Goal: Transaction & Acquisition: Purchase product/service

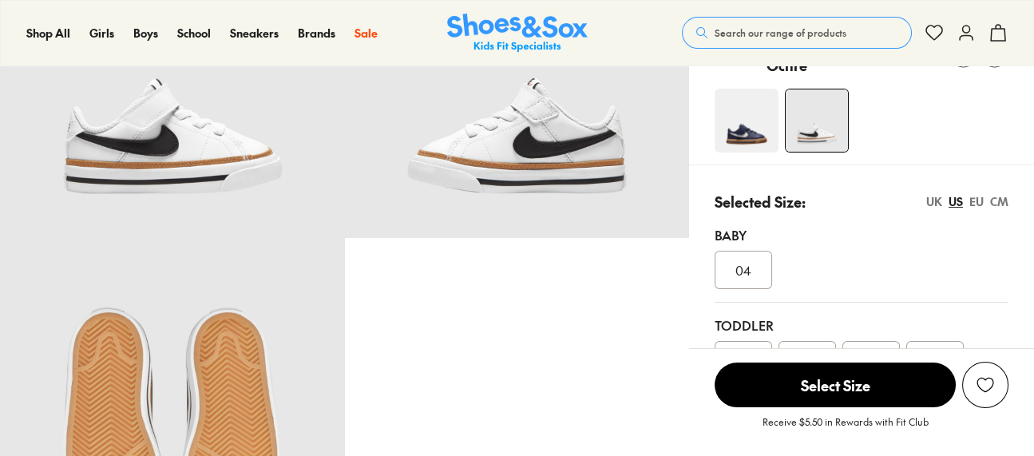
scroll to position [320, 0]
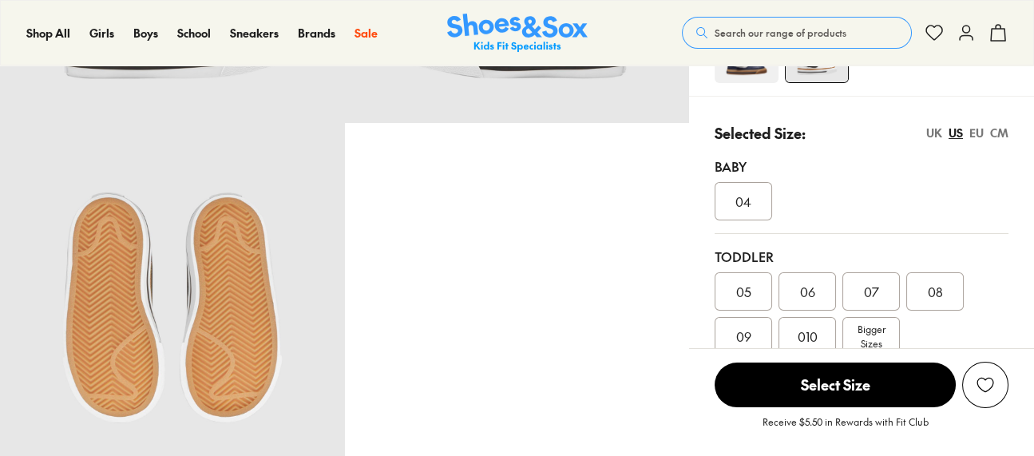
select select "*"
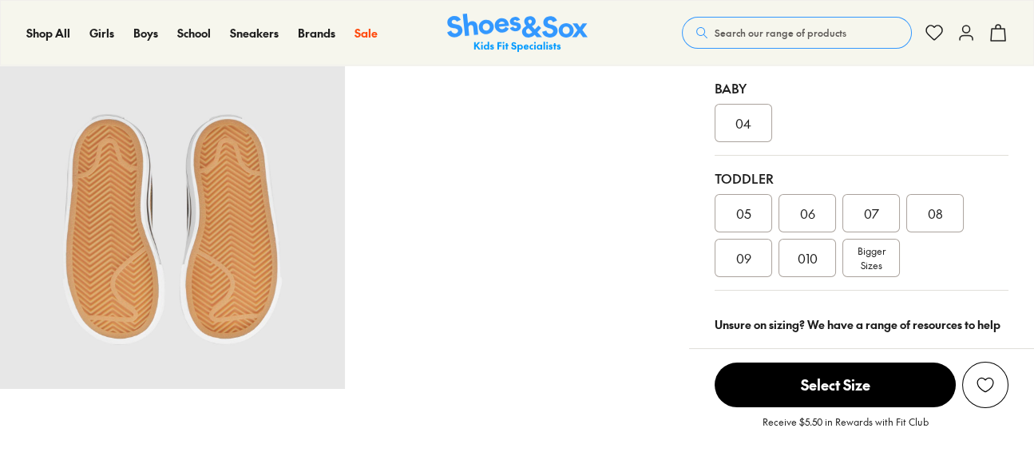
scroll to position [399, 0]
click at [798, 256] on span "010" at bounding box center [808, 257] width 20 height 19
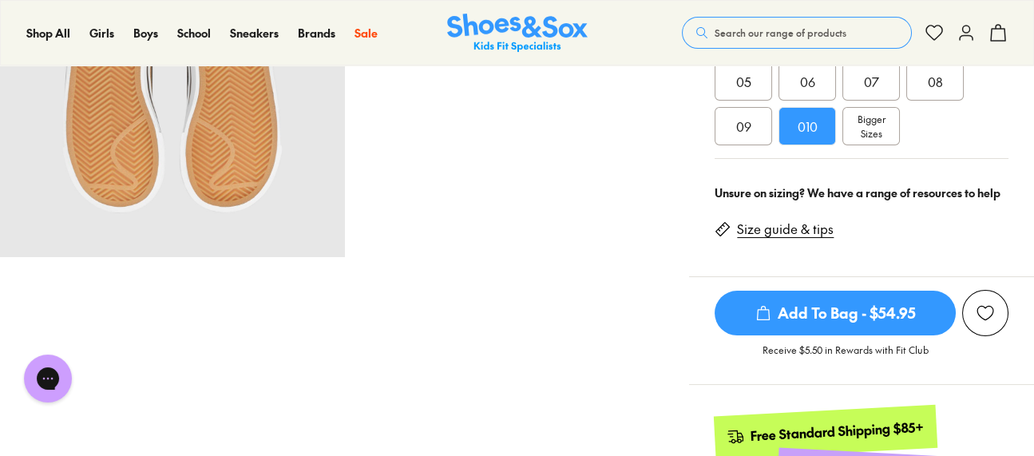
scroll to position [479, 0]
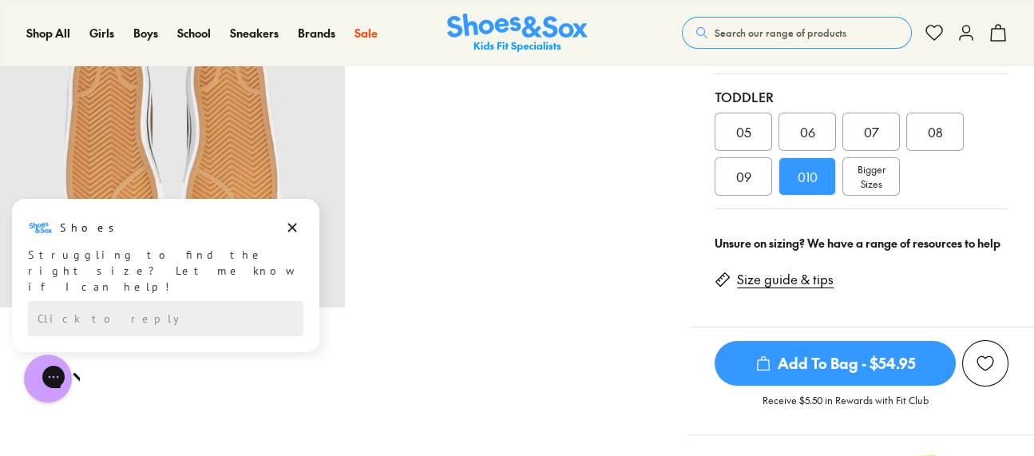
click at [796, 277] on link "Size guide & tips" at bounding box center [785, 280] width 97 height 18
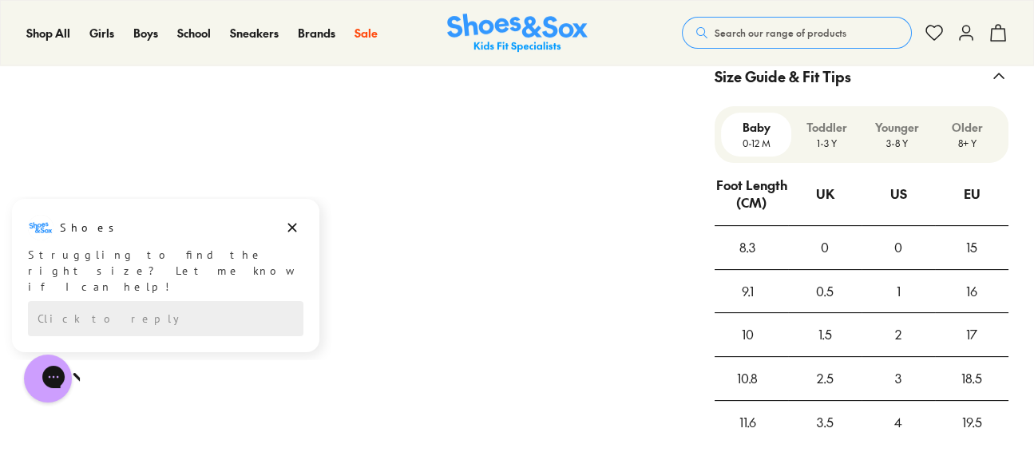
scroll to position [1210, 0]
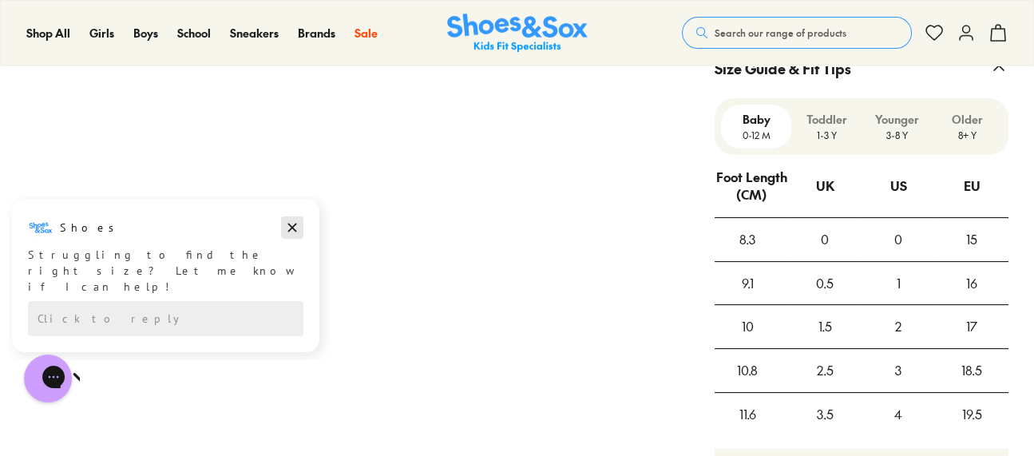
click at [289, 229] on icon "Dismiss campaign" at bounding box center [292, 228] width 9 height 9
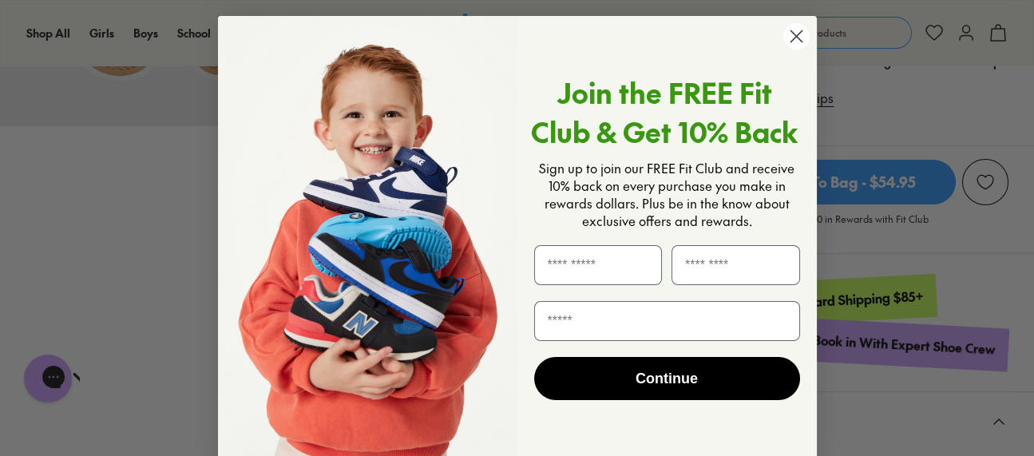
scroll to position [571, 0]
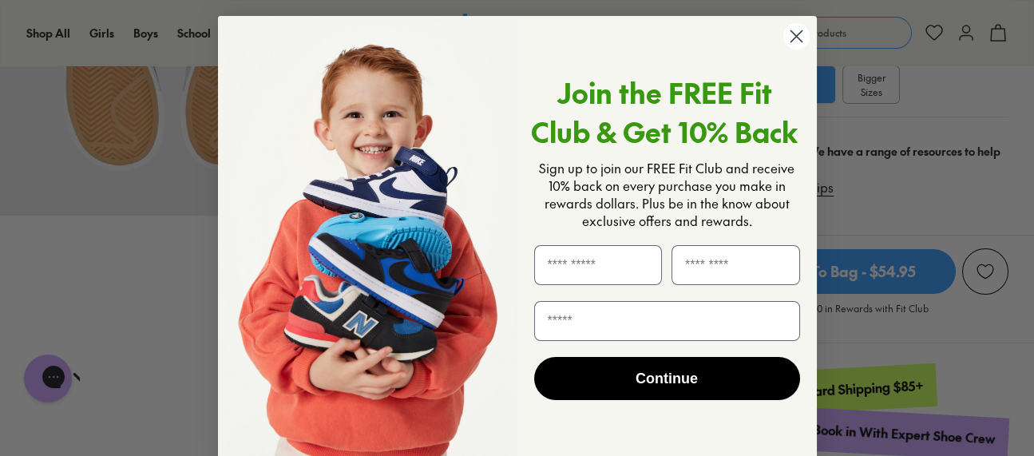
click at [797, 38] on circle "Close dialog" at bounding box center [796, 36] width 26 height 26
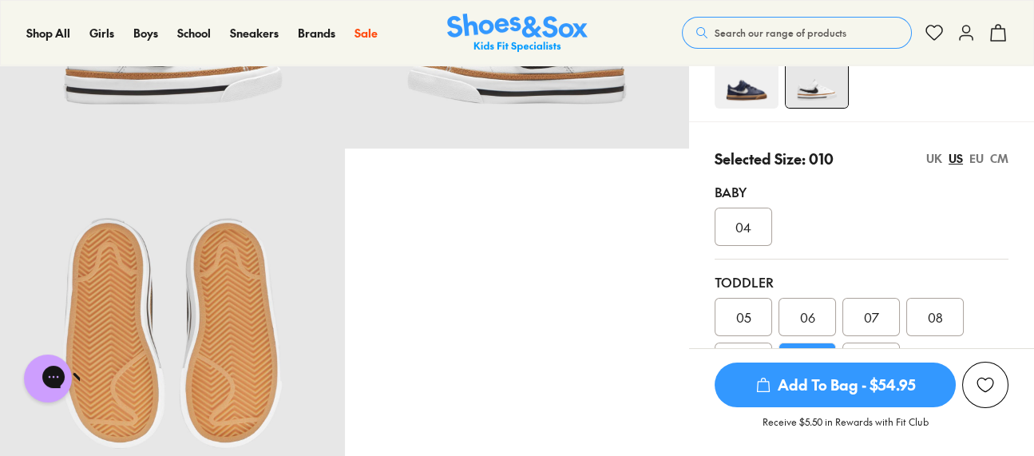
scroll to position [320, 0]
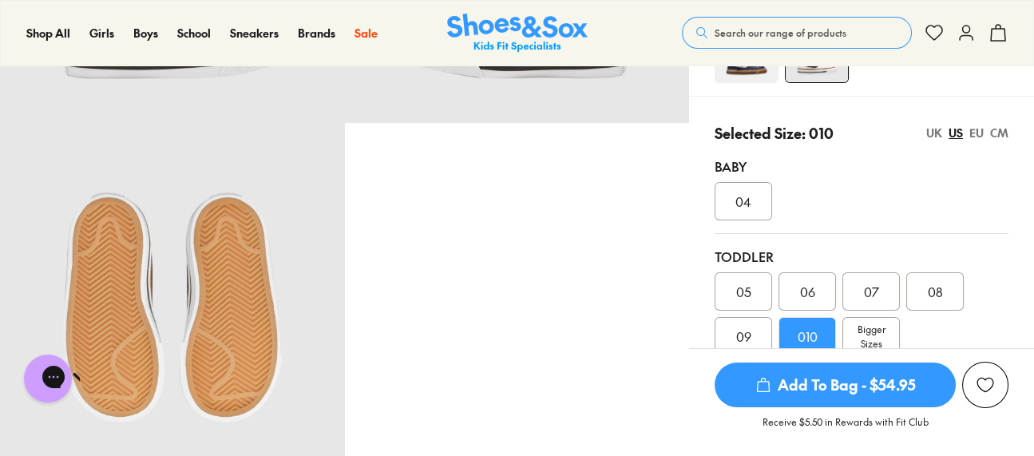
click at [943, 133] on div "UK US EU CM" at bounding box center [968, 133] width 82 height 17
click at [935, 135] on div "UK" at bounding box center [935, 133] width 16 height 17
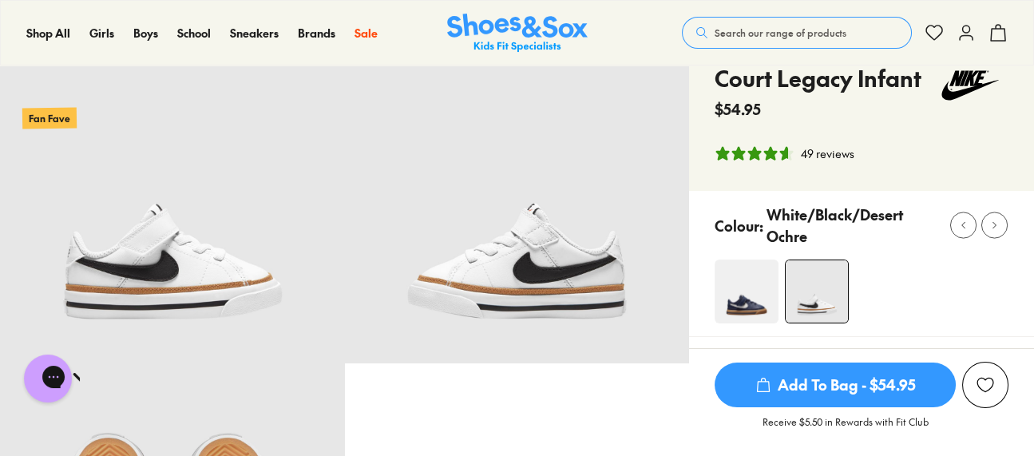
scroll to position [239, 0]
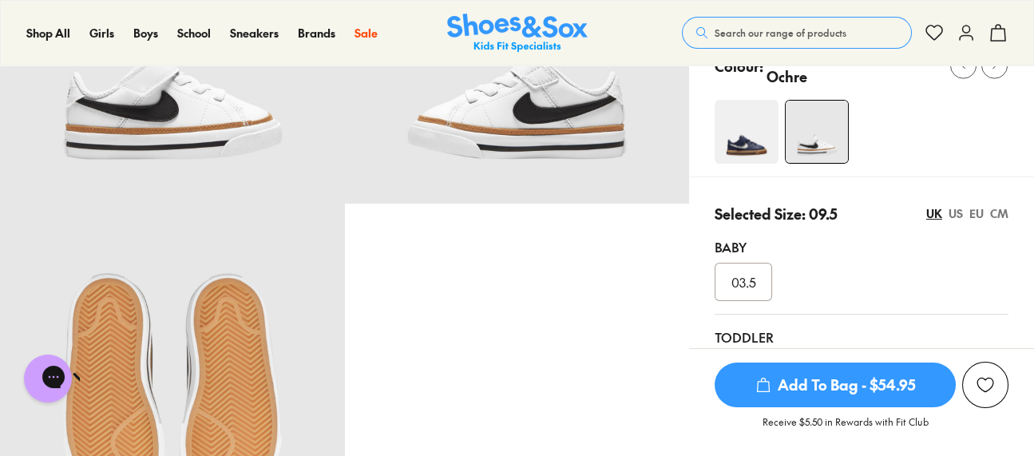
click at [977, 212] on div "EU" at bounding box center [977, 213] width 14 height 17
click at [1005, 212] on div "CM" at bounding box center [999, 213] width 18 height 17
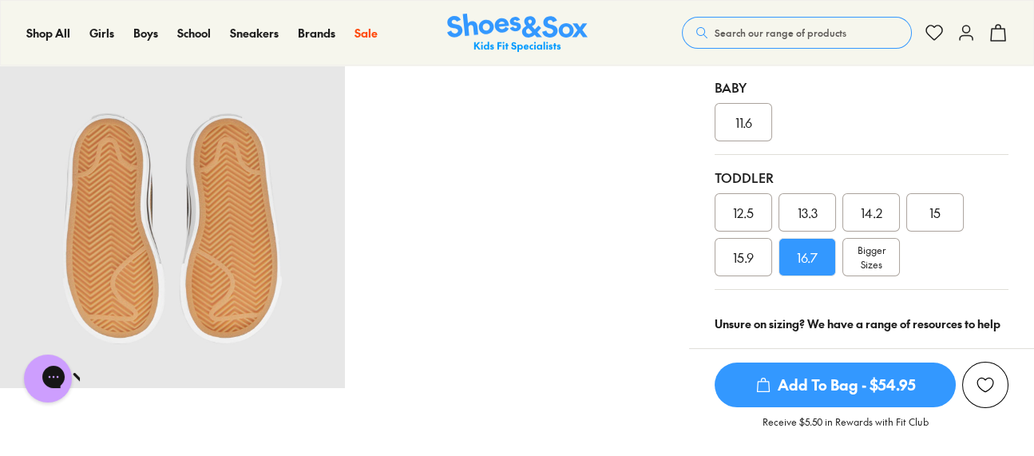
scroll to position [320, 0]
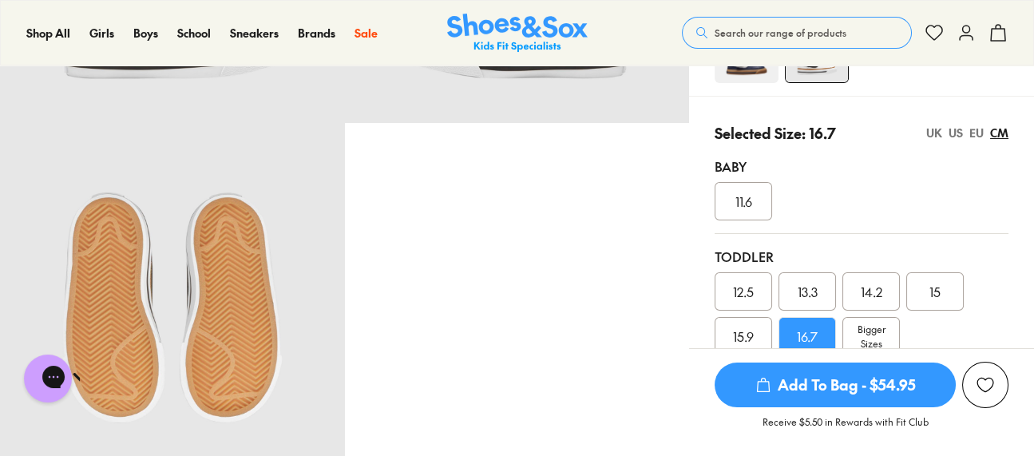
click at [936, 133] on div "UK" at bounding box center [935, 133] width 16 height 17
click at [955, 129] on div "US" at bounding box center [956, 133] width 14 height 17
click at [983, 131] on div "EU" at bounding box center [977, 133] width 14 height 17
click at [996, 131] on div "CM" at bounding box center [999, 133] width 18 height 17
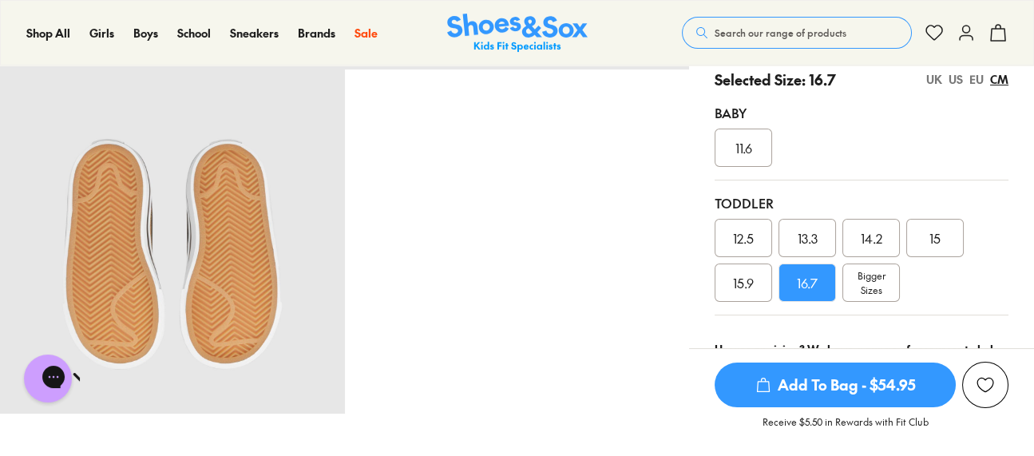
scroll to position [399, 0]
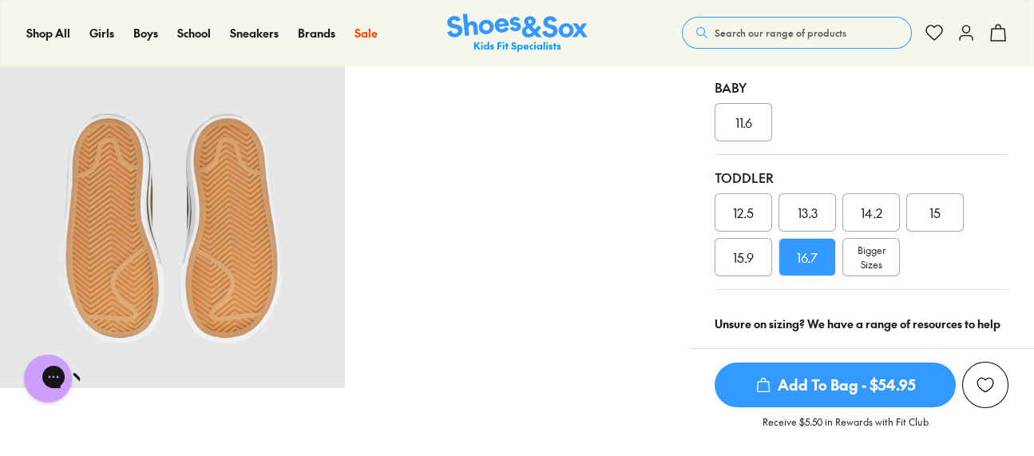
click at [833, 385] on span "Add To Bag - $54.95" at bounding box center [835, 385] width 241 height 45
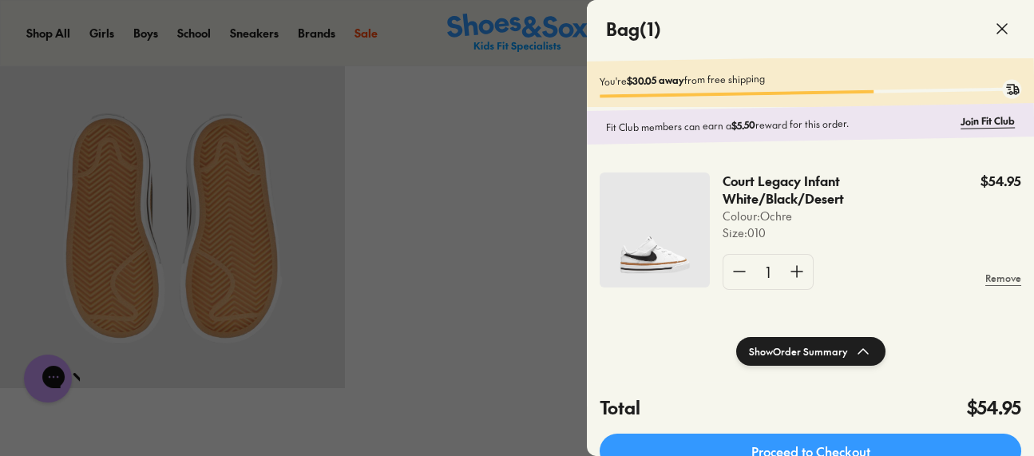
click at [502, 308] on div at bounding box center [517, 228] width 1034 height 456
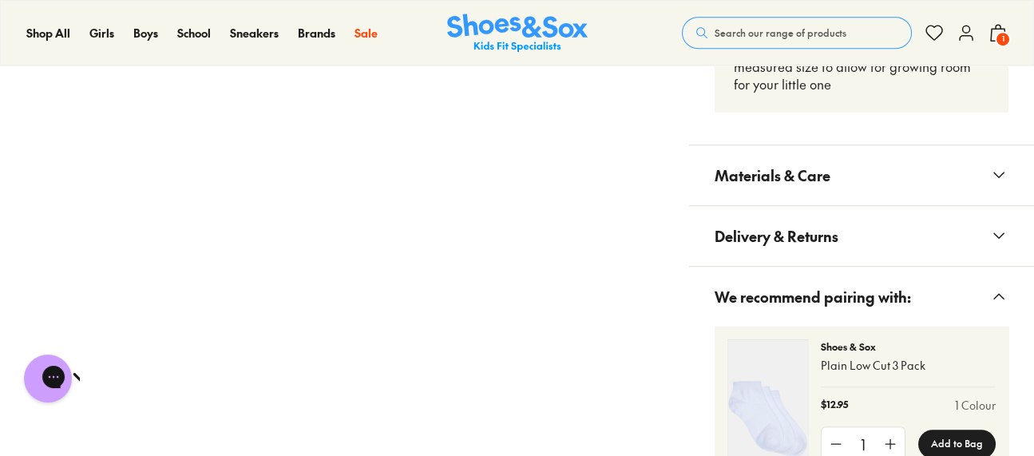
scroll to position [1836, 0]
click at [869, 167] on button "Materials & Care" at bounding box center [861, 175] width 345 height 60
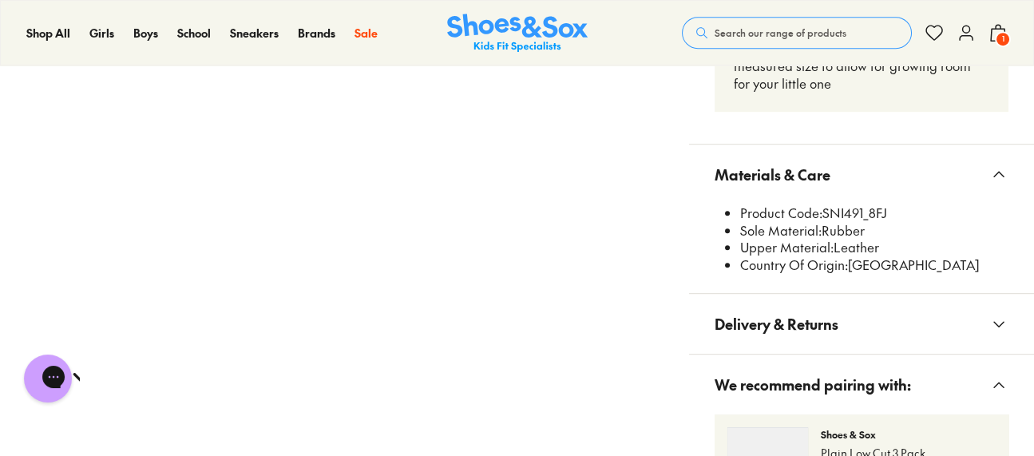
click at [869, 167] on button "Materials & Care" at bounding box center [861, 175] width 345 height 60
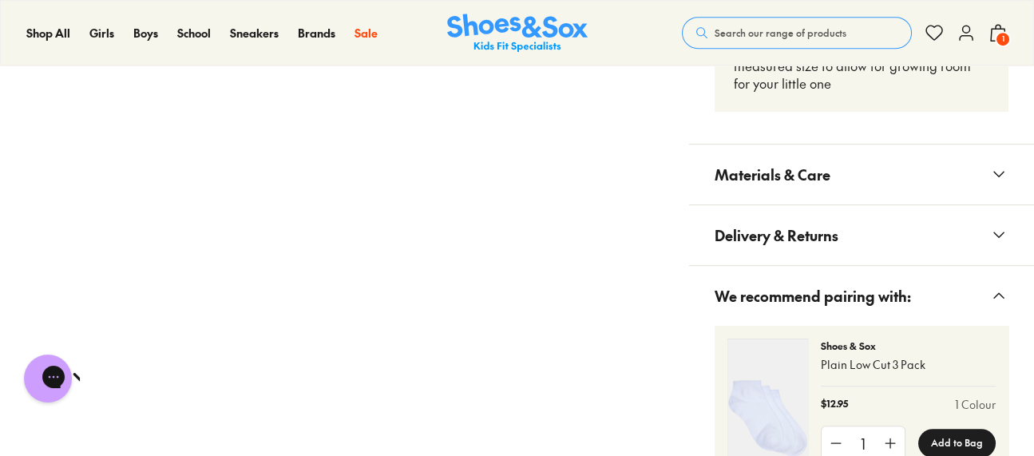
click at [837, 216] on span "Delivery & Returns" at bounding box center [777, 235] width 124 height 47
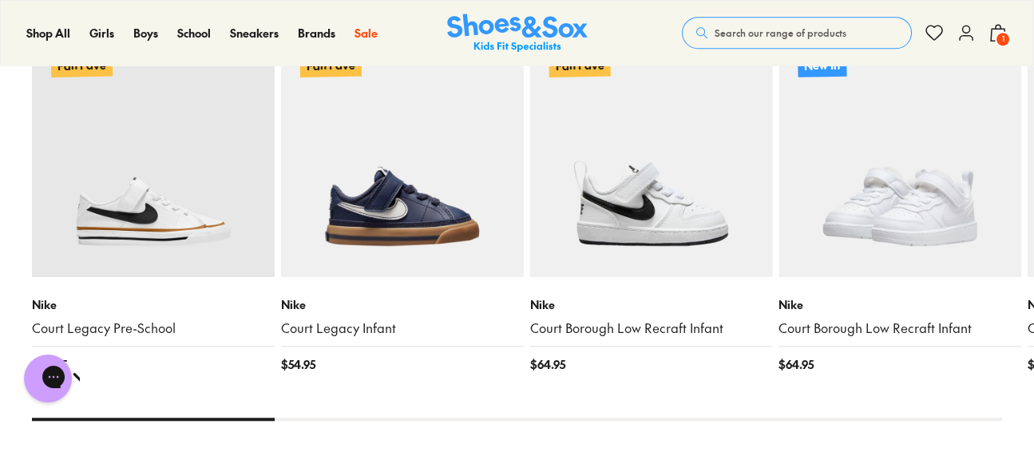
scroll to position [2635, 0]
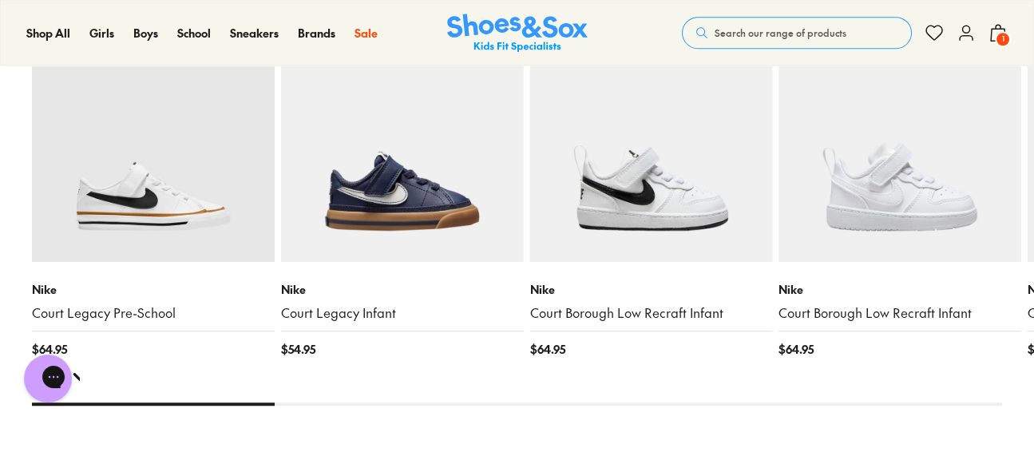
drag, startPoint x: 252, startPoint y: 395, endPoint x: 297, endPoint y: 406, distance: 46.1
click at [297, 406] on div "You Might Like Recently Viewed Fan Fave Nike Court Legacy Pre-School $ 64.95 Fa…" at bounding box center [517, 209] width 971 height 510
click at [312, 403] on div at bounding box center [517, 404] width 971 height 3
drag, startPoint x: 326, startPoint y: 397, endPoint x: 423, endPoint y: 397, distance: 96.7
click at [341, 399] on div "You Might Like Recently Viewed Fan Fave Nike Court Legacy Pre-School $ 64.95 Fa…" at bounding box center [517, 209] width 971 height 510
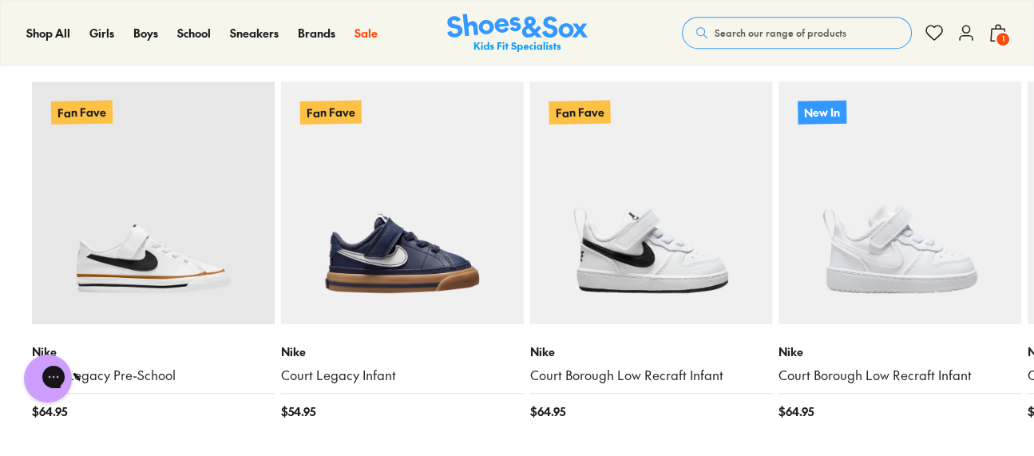
scroll to position [2396, 0]
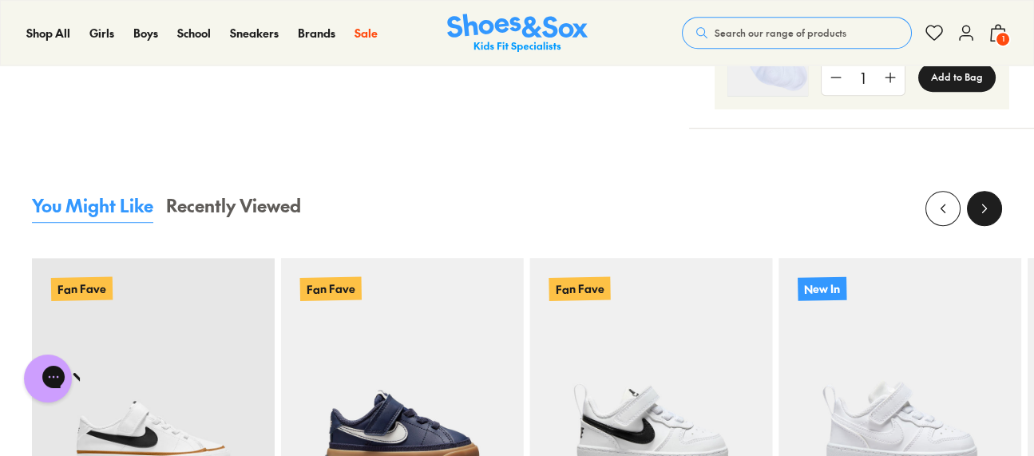
click at [985, 216] on button at bounding box center [984, 208] width 35 height 35
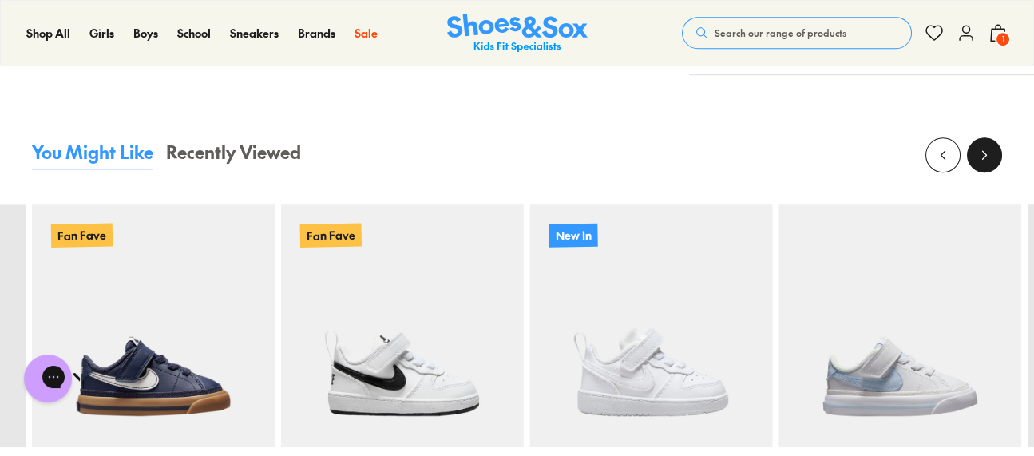
scroll to position [2475, 0]
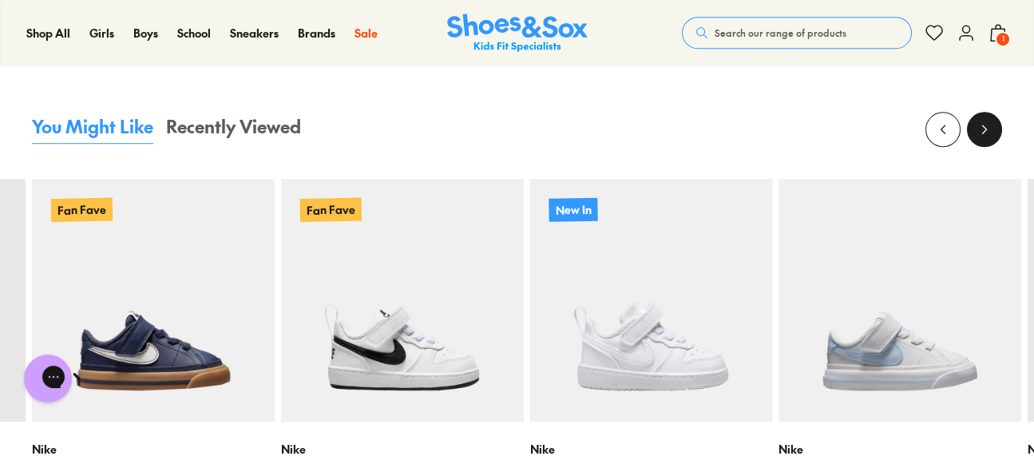
click at [977, 121] on icon at bounding box center [985, 129] width 16 height 16
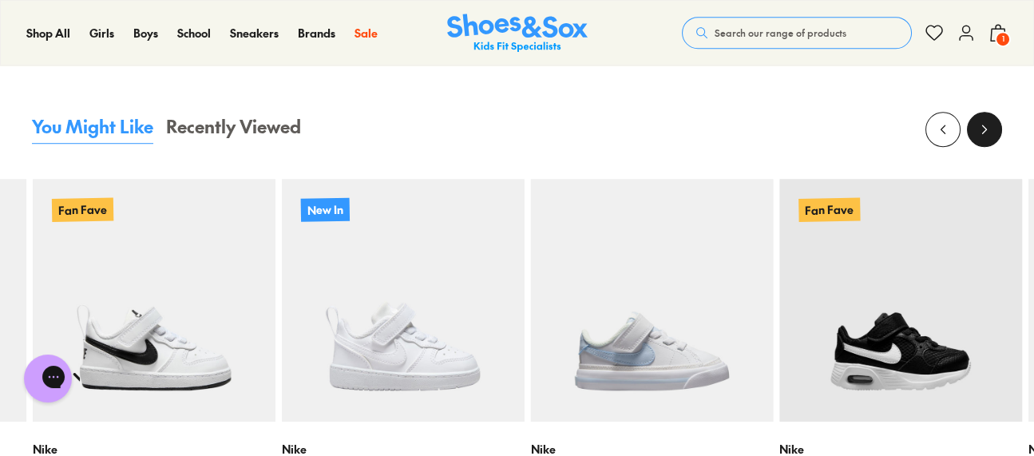
click at [977, 121] on icon at bounding box center [985, 129] width 16 height 16
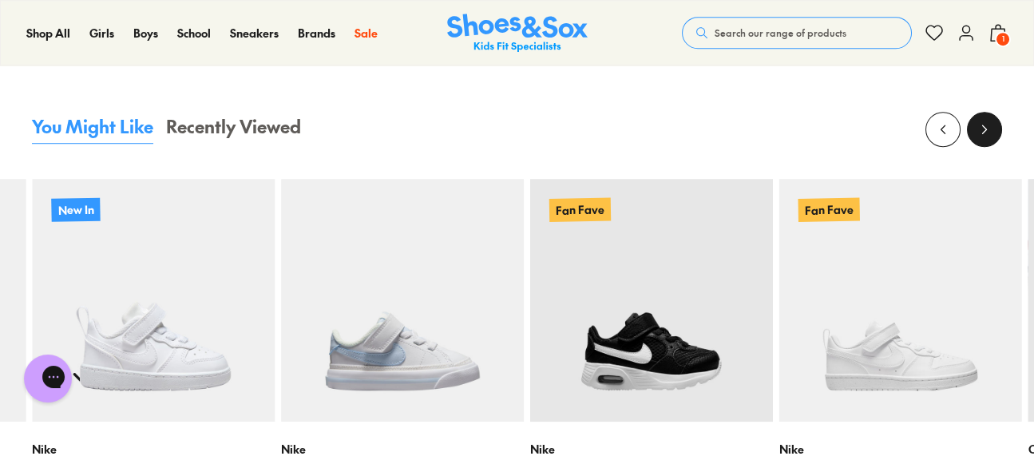
click at [977, 121] on icon at bounding box center [985, 129] width 16 height 16
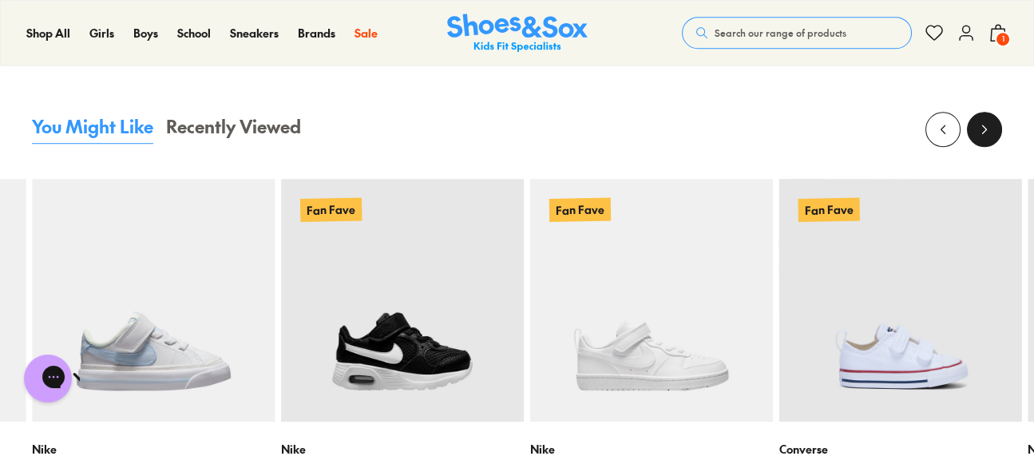
click at [977, 121] on icon at bounding box center [985, 129] width 16 height 16
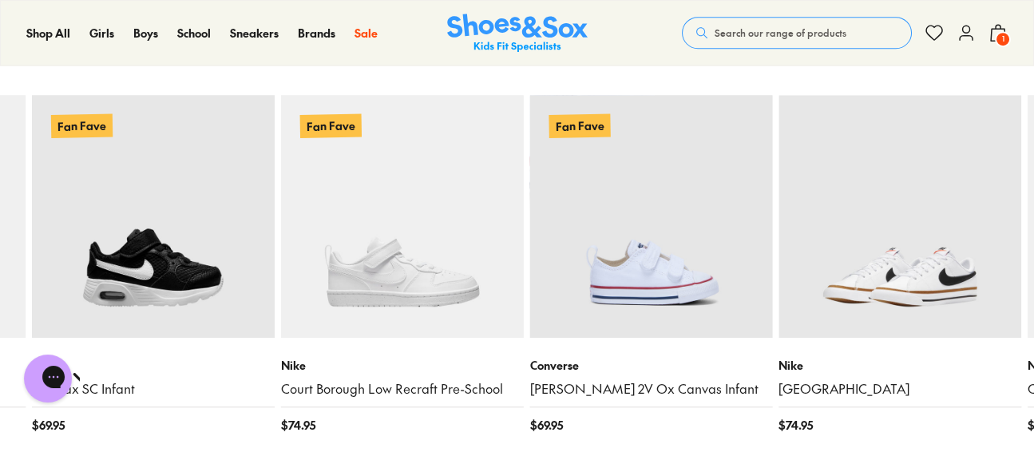
scroll to position [2396, 0]
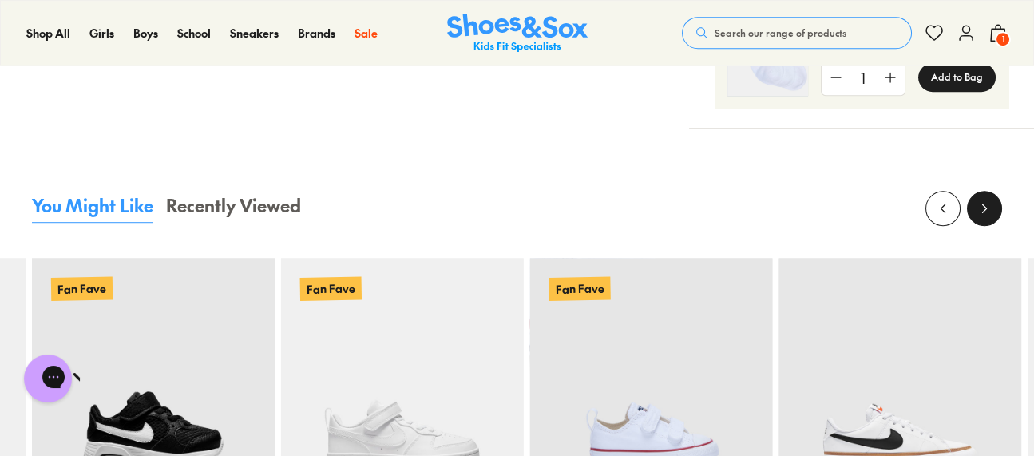
click at [975, 214] on button at bounding box center [984, 208] width 35 height 35
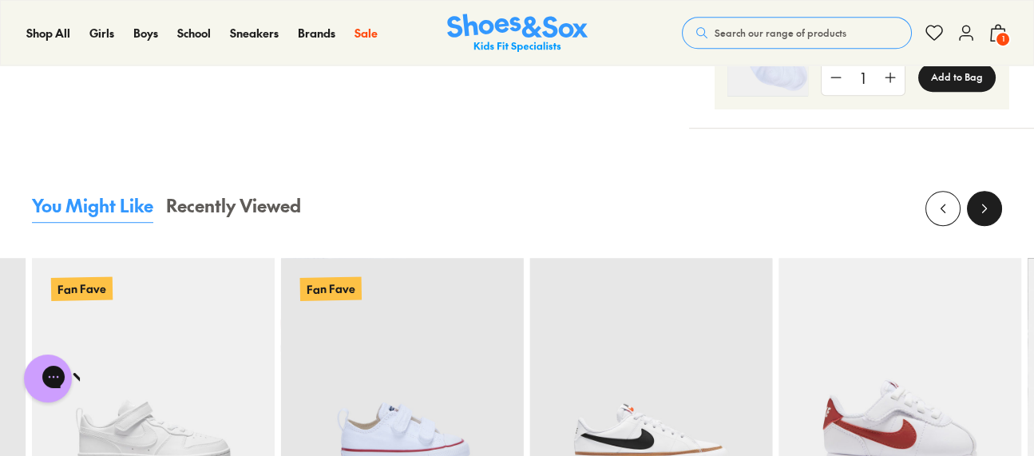
click at [975, 214] on button at bounding box center [984, 208] width 35 height 35
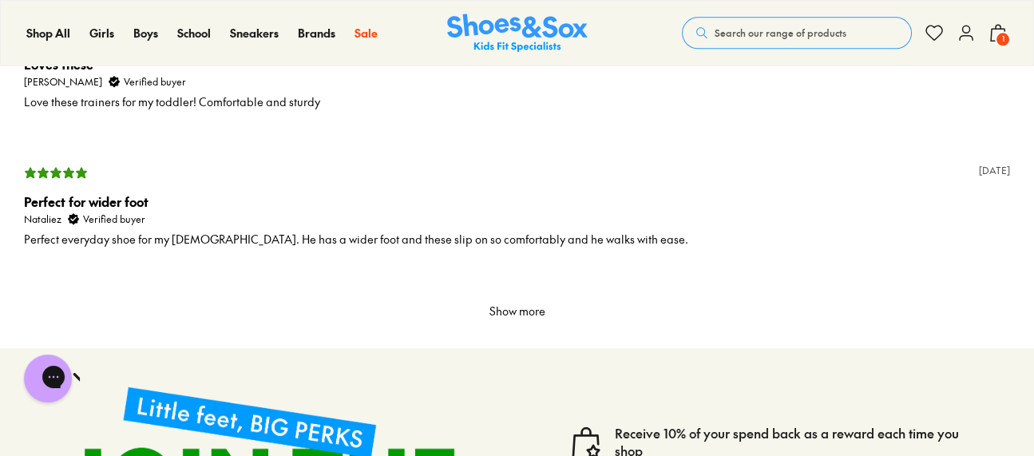
scroll to position [3834, 0]
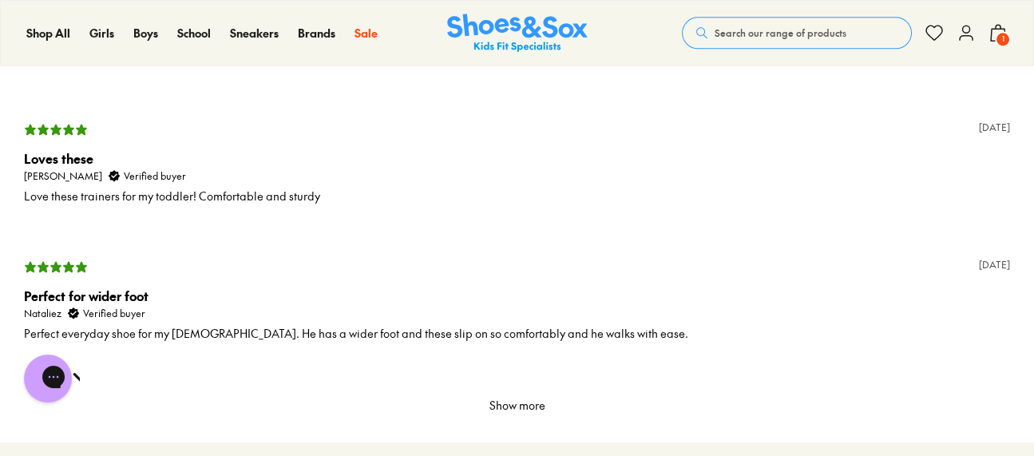
click at [516, 407] on button "Show more" at bounding box center [517, 405] width 69 height 27
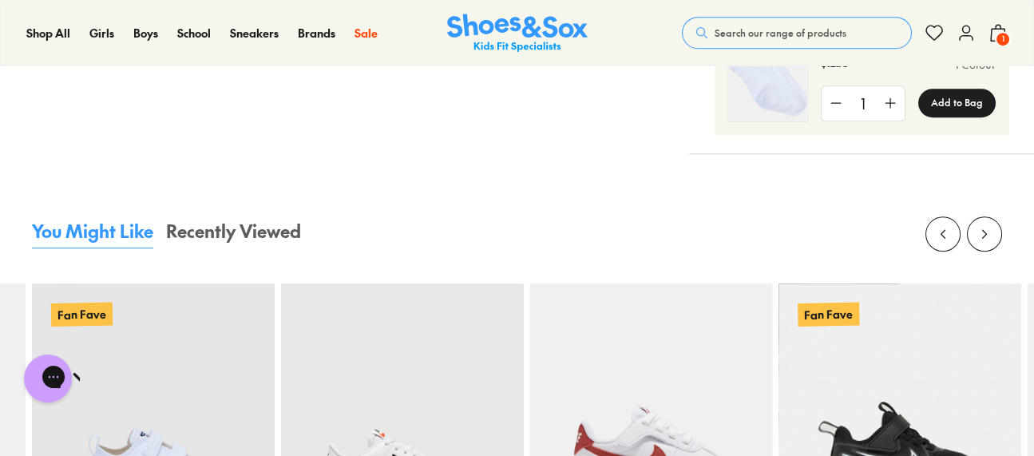
scroll to position [2396, 0]
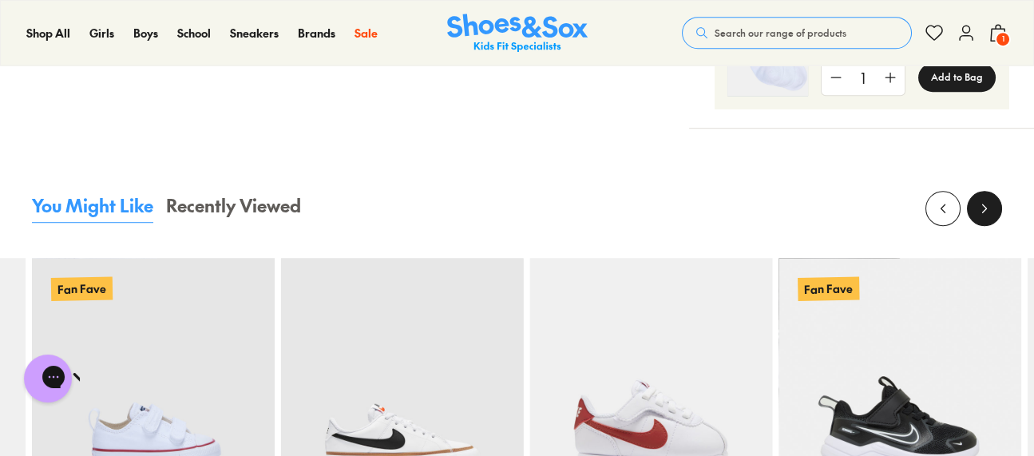
click at [980, 204] on icon at bounding box center [985, 208] width 16 height 16
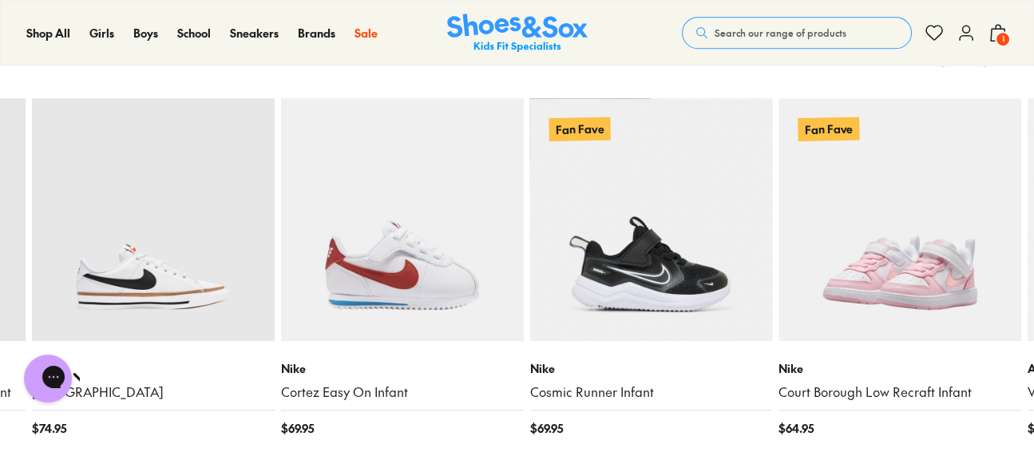
scroll to position [2475, 0]
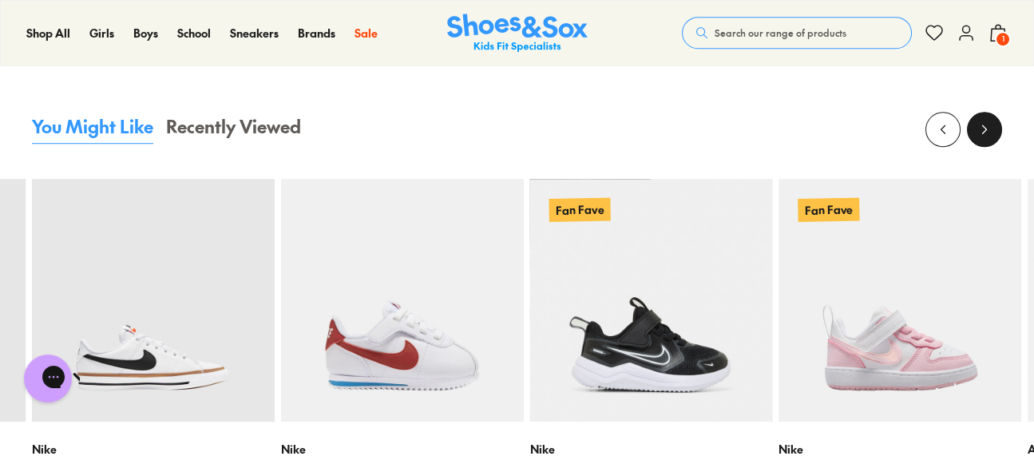
click at [986, 129] on icon at bounding box center [985, 129] width 16 height 16
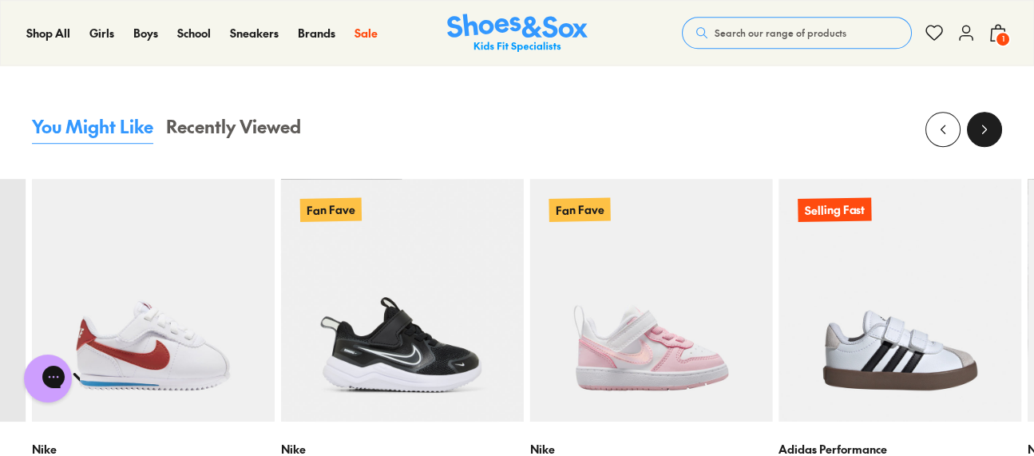
click at [986, 129] on icon at bounding box center [985, 129] width 16 height 16
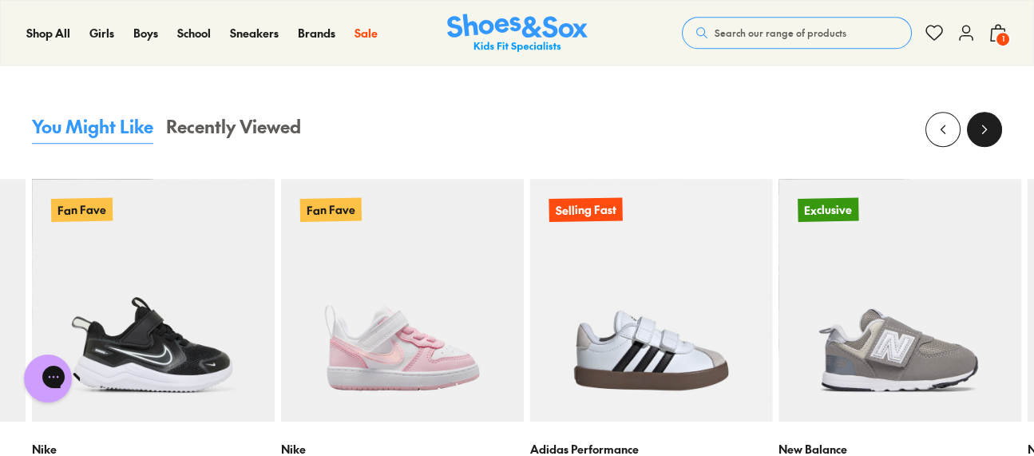
click at [986, 129] on icon at bounding box center [985, 129] width 16 height 16
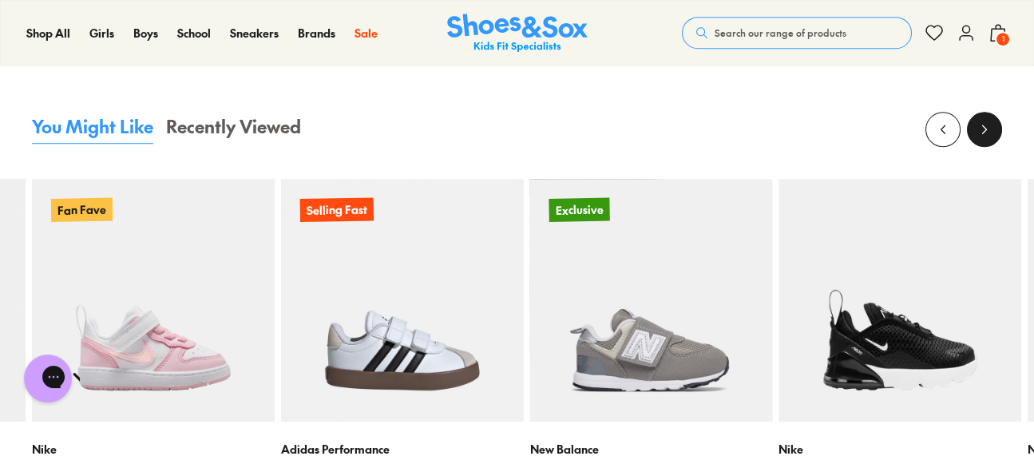
click at [986, 129] on icon at bounding box center [985, 129] width 16 height 16
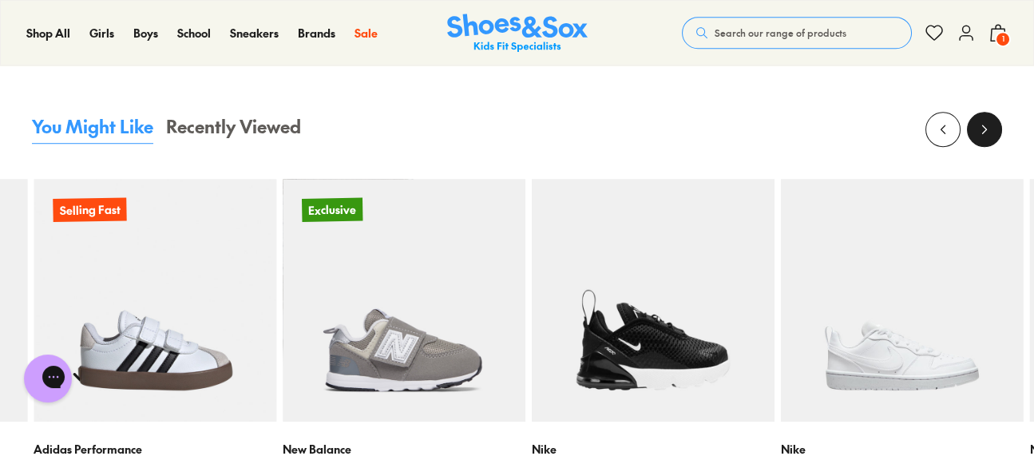
click at [986, 129] on icon at bounding box center [985, 129] width 16 height 16
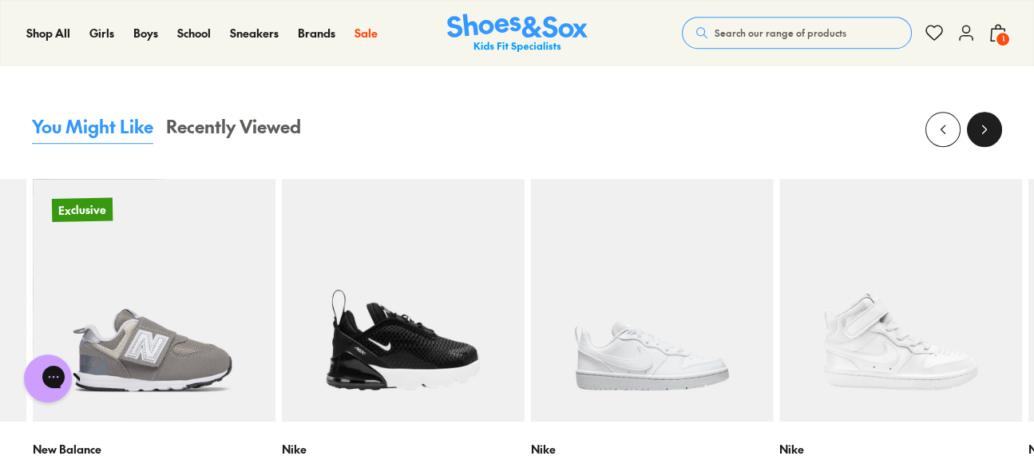
click at [986, 129] on icon at bounding box center [985, 129] width 16 height 16
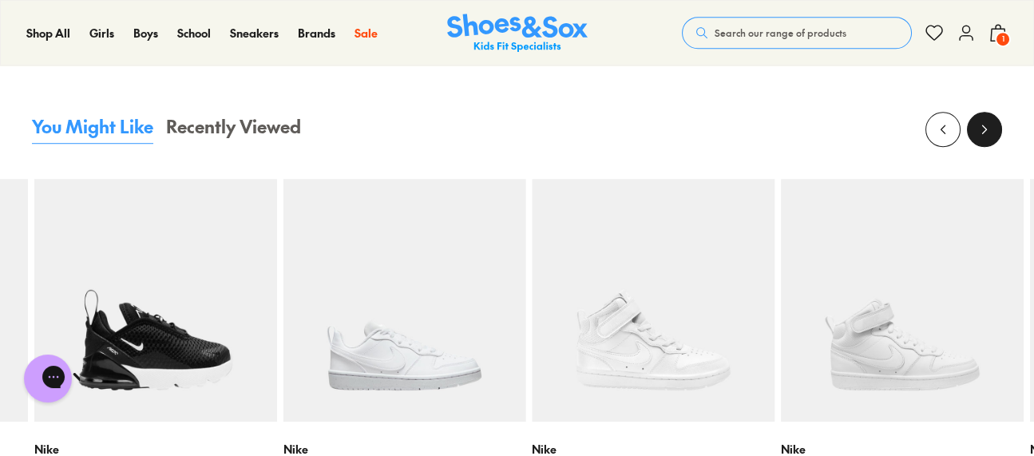
click at [986, 129] on icon at bounding box center [985, 129] width 16 height 16
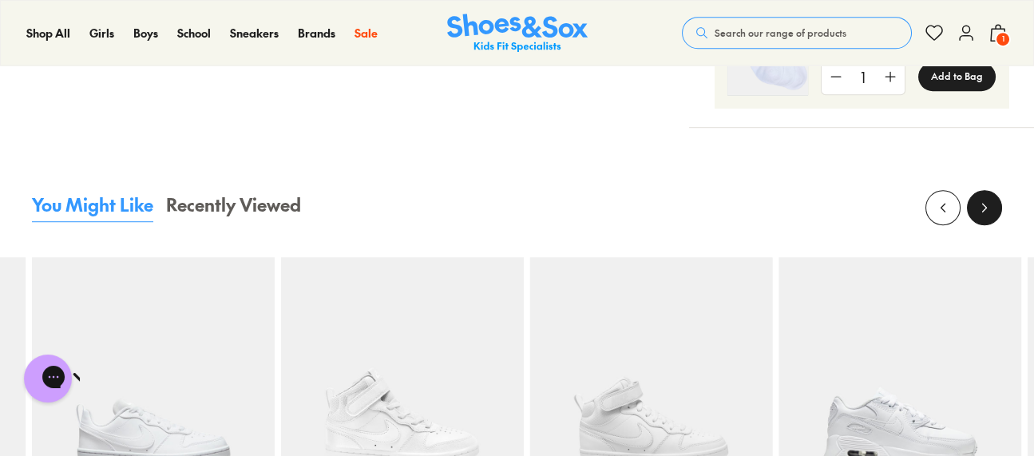
scroll to position [2396, 0]
click at [992, 210] on button at bounding box center [984, 208] width 35 height 35
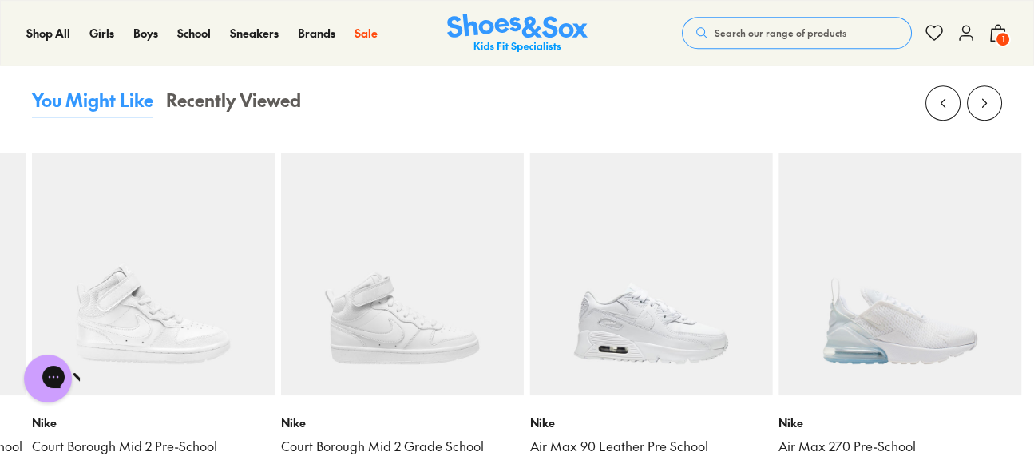
scroll to position [2475, 0]
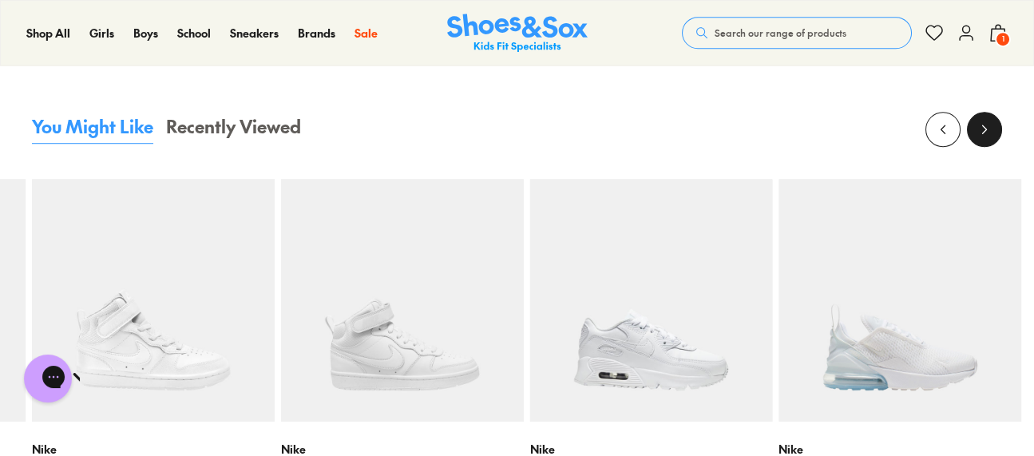
click at [986, 135] on button at bounding box center [984, 129] width 35 height 35
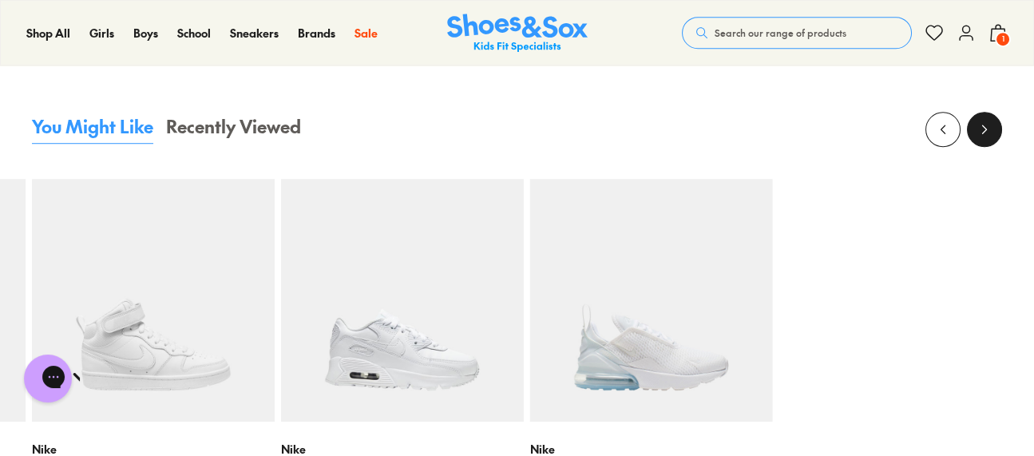
click at [986, 135] on button at bounding box center [984, 129] width 35 height 35
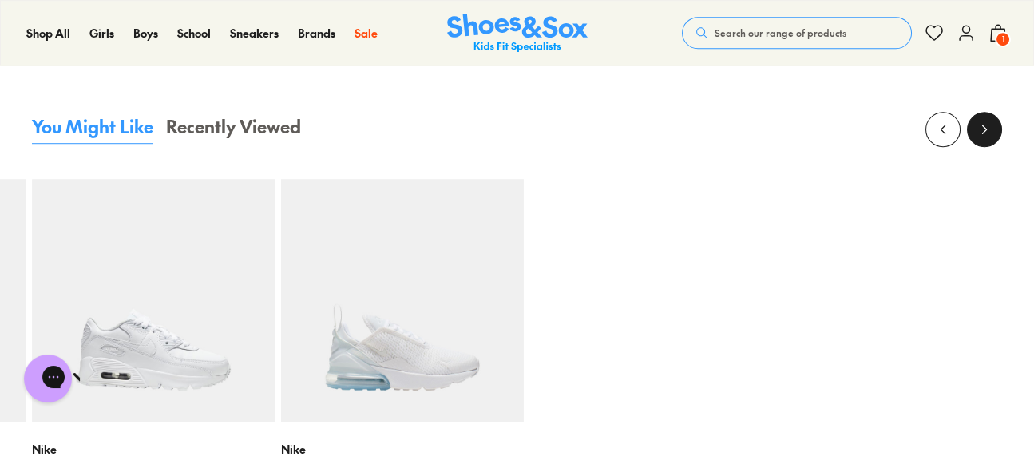
click at [986, 135] on button at bounding box center [984, 129] width 35 height 35
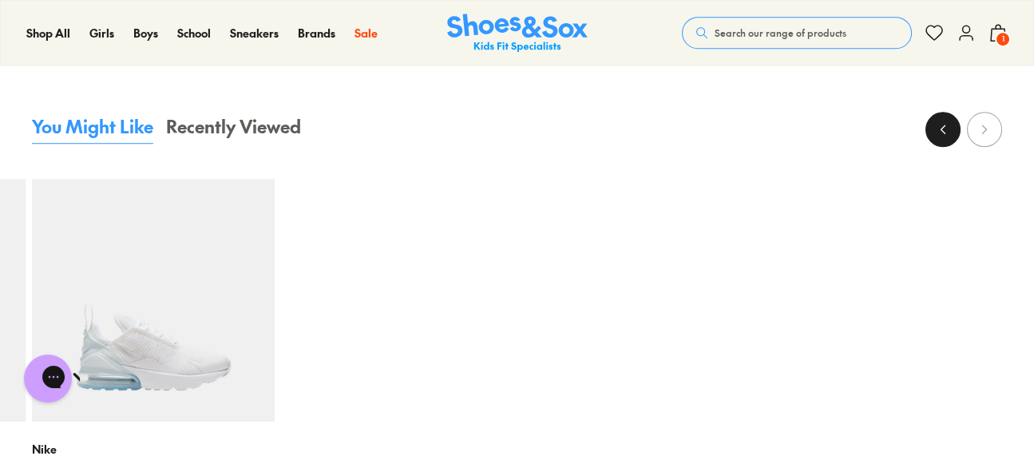
click at [939, 126] on icon at bounding box center [943, 129] width 16 height 16
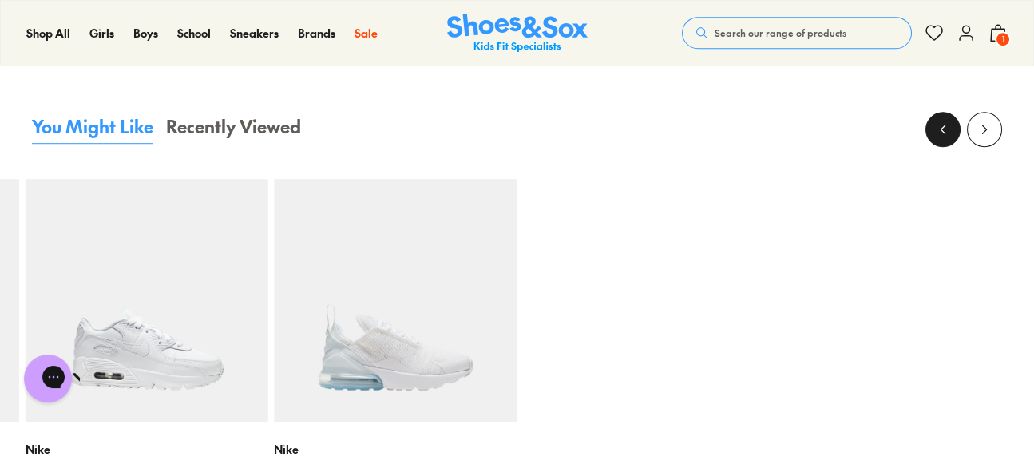
click at [939, 126] on icon at bounding box center [943, 129] width 16 height 16
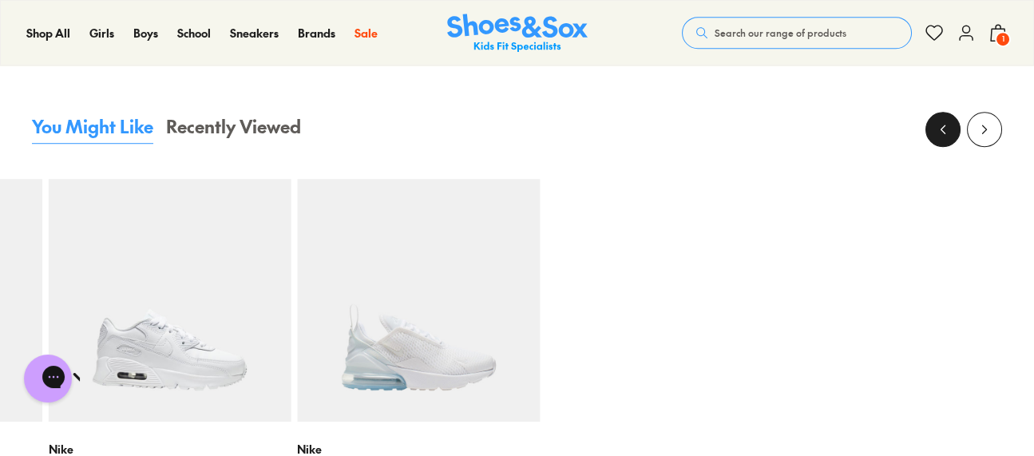
click at [939, 126] on icon at bounding box center [943, 129] width 16 height 16
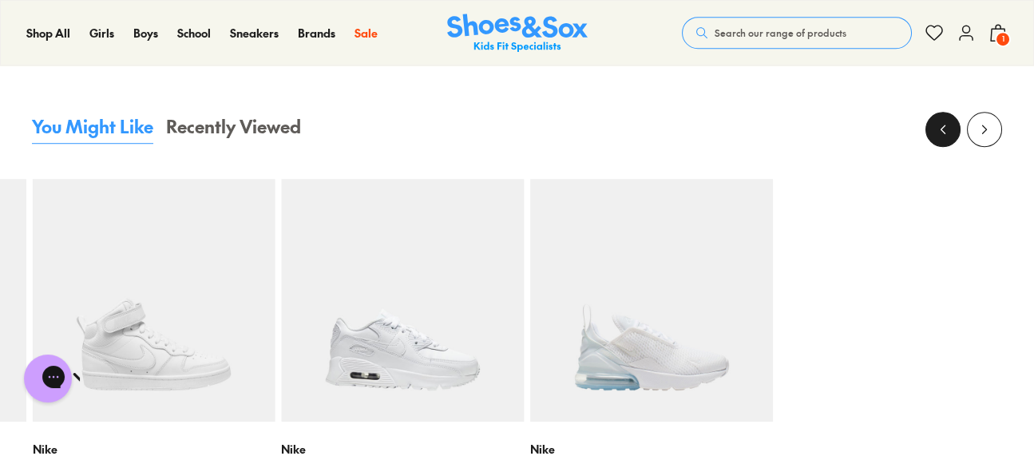
click at [939, 126] on icon at bounding box center [943, 129] width 16 height 16
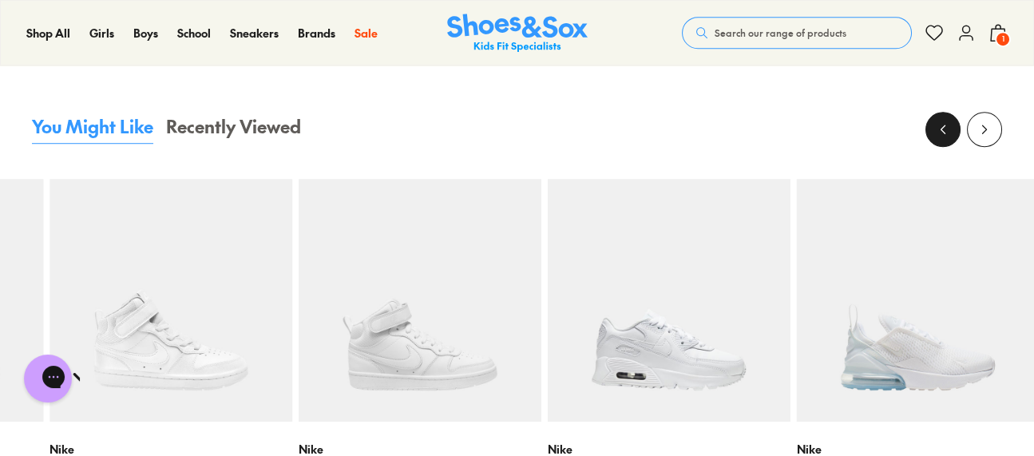
click at [939, 126] on icon at bounding box center [943, 129] width 16 height 16
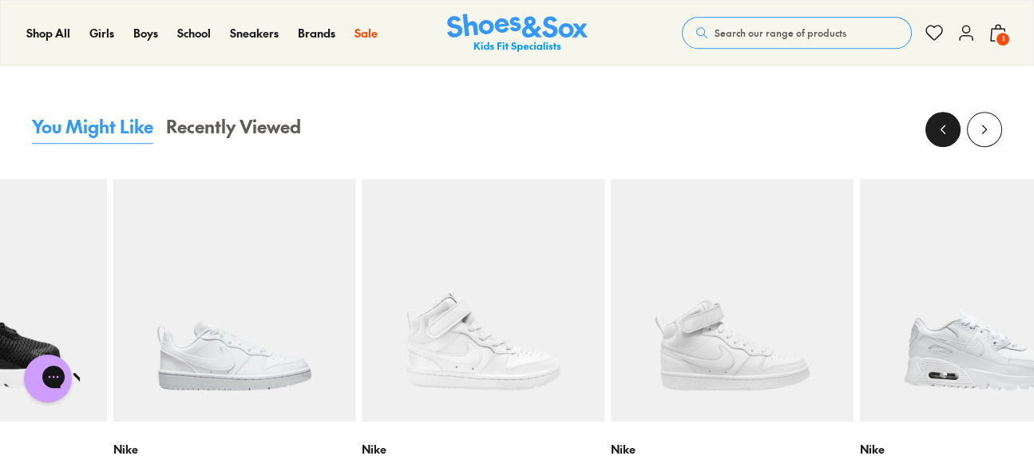
click at [939, 126] on icon at bounding box center [943, 129] width 16 height 16
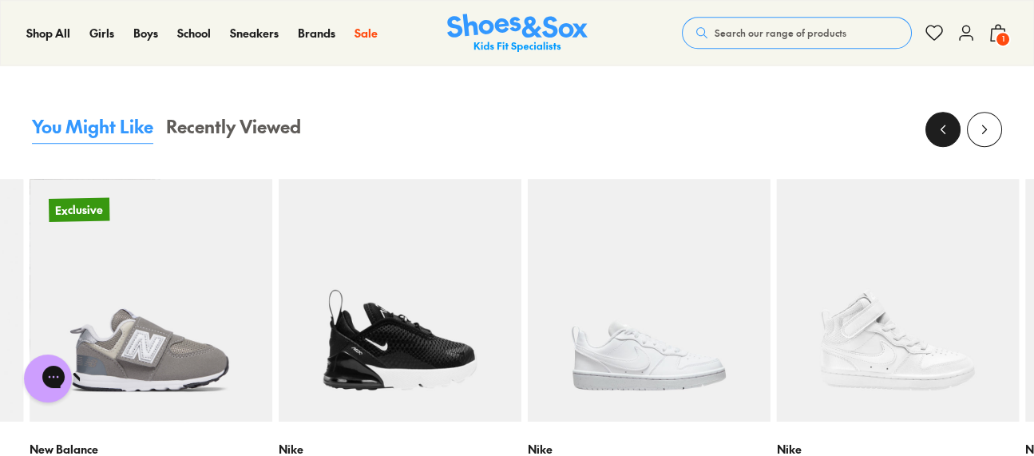
click at [939, 126] on icon at bounding box center [943, 129] width 16 height 16
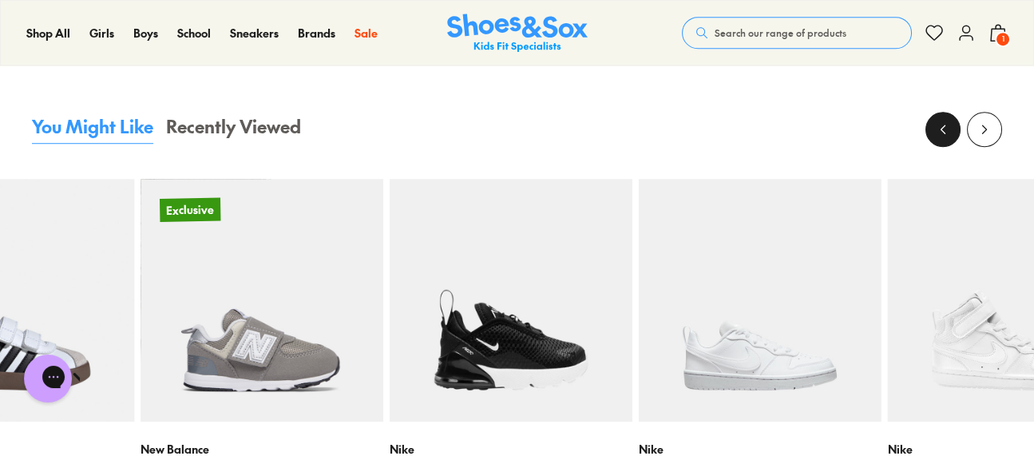
drag, startPoint x: 939, startPoint y: 126, endPoint x: 939, endPoint y: 113, distance: 12.8
click at [939, 121] on icon at bounding box center [943, 129] width 16 height 16
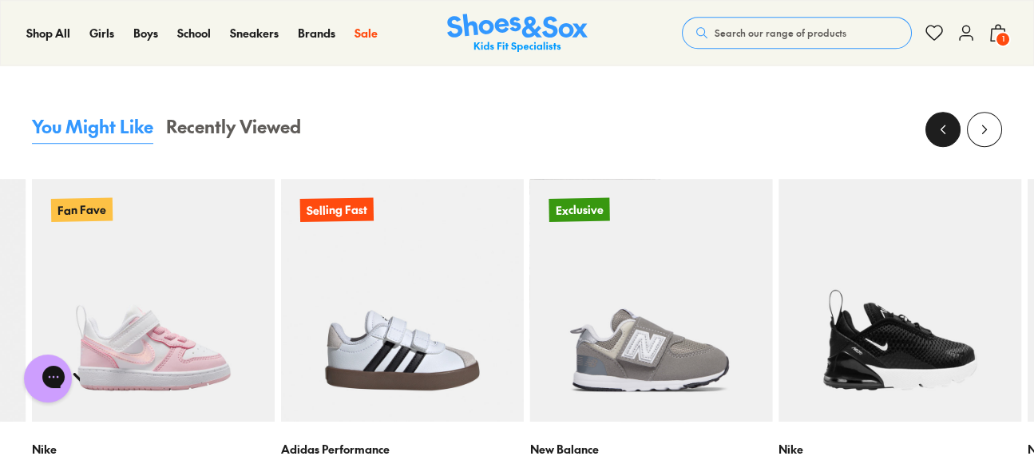
click at [938, 121] on icon at bounding box center [943, 129] width 16 height 16
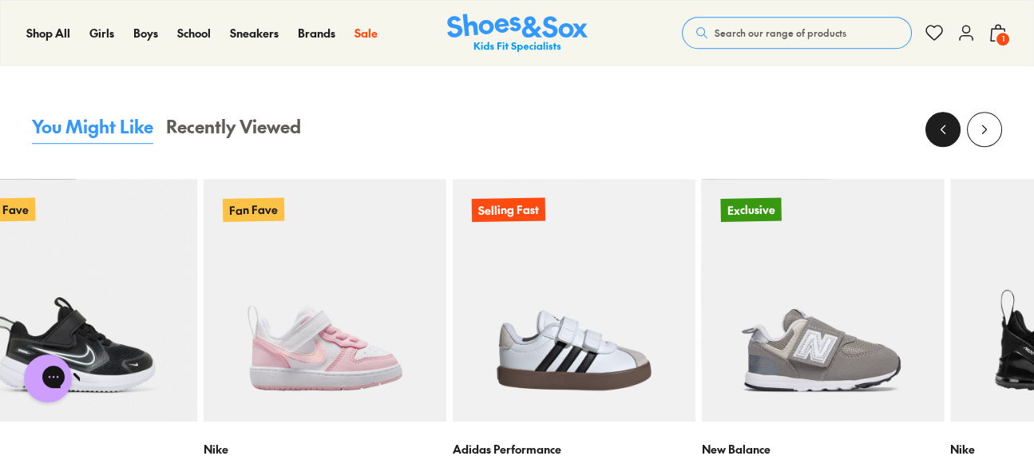
click at [938, 121] on icon at bounding box center [943, 129] width 16 height 16
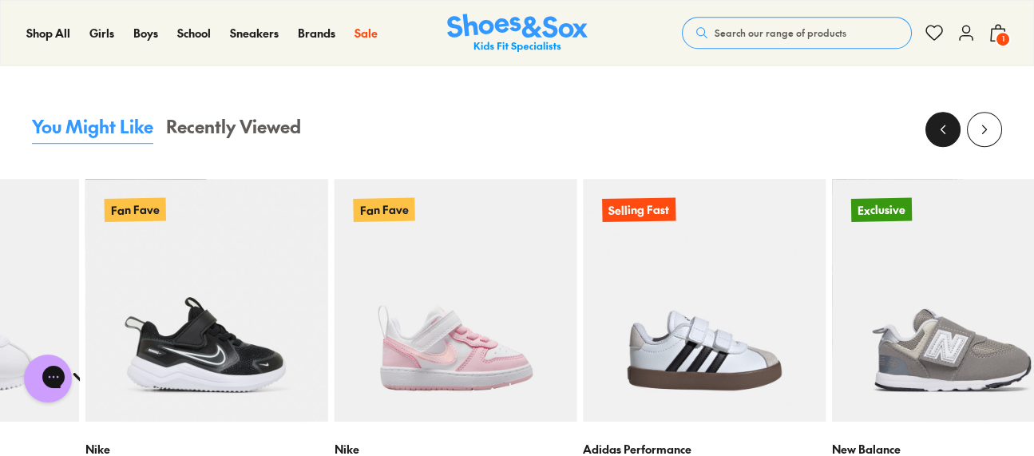
click at [938, 121] on icon at bounding box center [943, 129] width 16 height 16
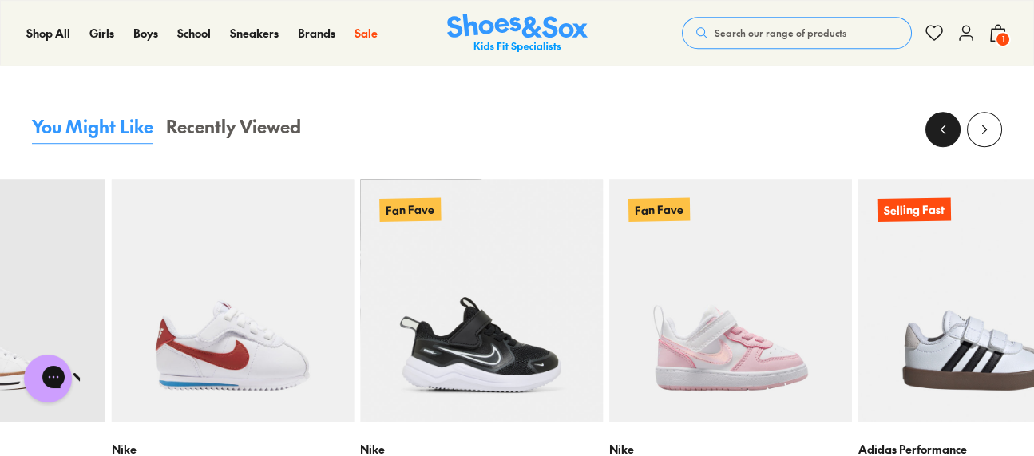
click at [938, 121] on icon at bounding box center [943, 129] width 16 height 16
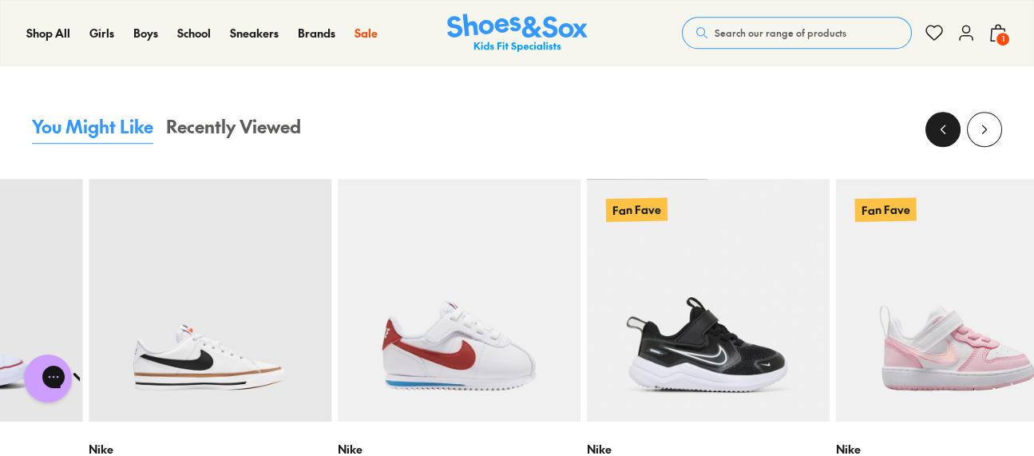
click at [938, 121] on icon at bounding box center [943, 129] width 16 height 16
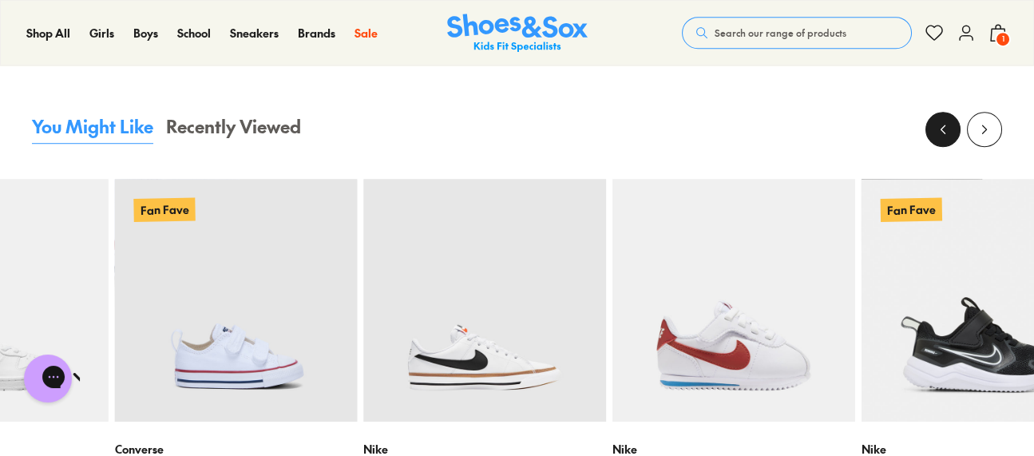
click at [938, 121] on icon at bounding box center [943, 129] width 16 height 16
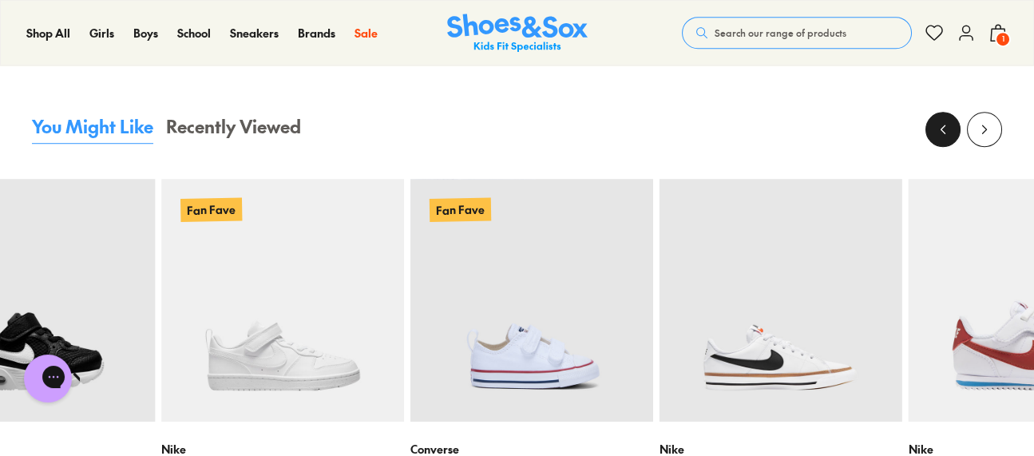
click at [938, 121] on icon at bounding box center [943, 129] width 16 height 16
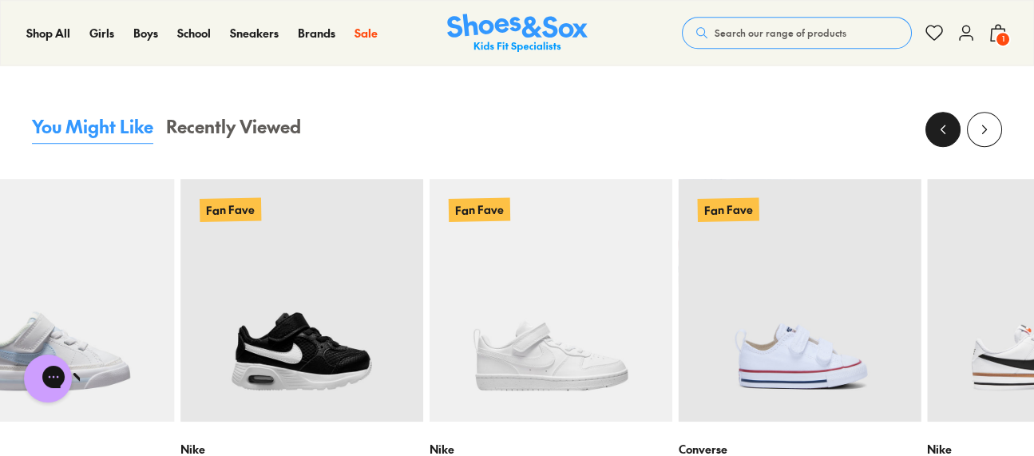
click at [938, 121] on icon at bounding box center [943, 129] width 16 height 16
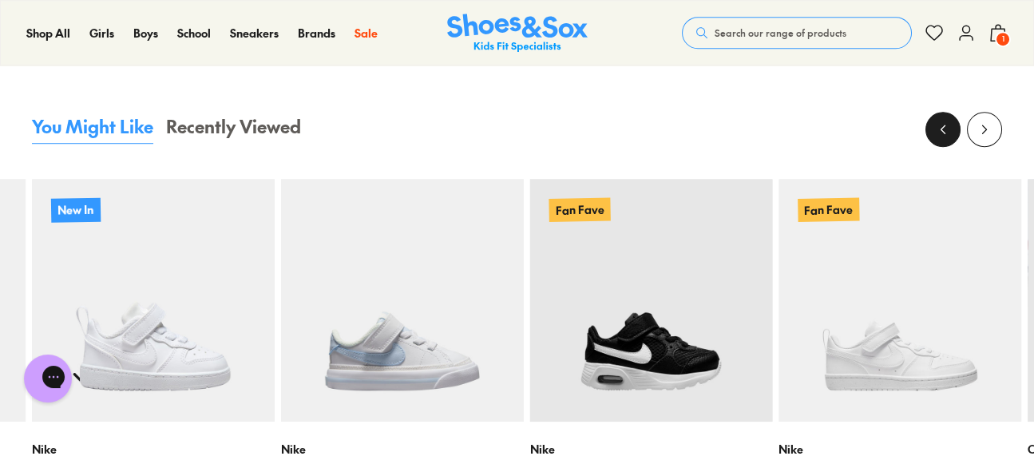
click at [932, 117] on button at bounding box center [943, 129] width 35 height 35
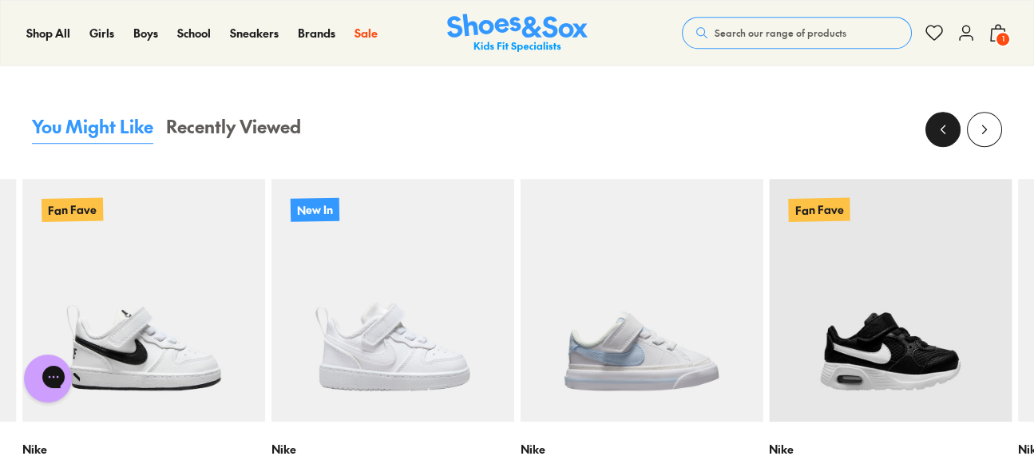
click at [932, 117] on button at bounding box center [943, 129] width 35 height 35
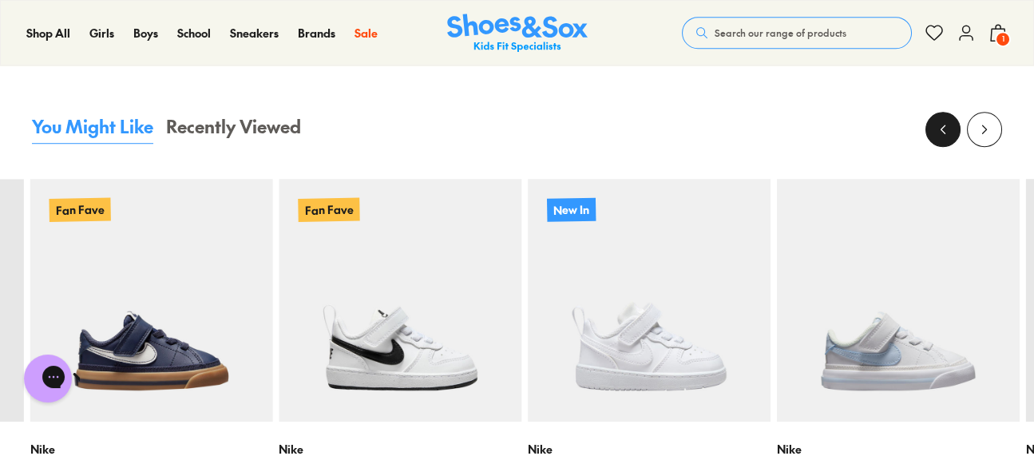
click at [932, 117] on button at bounding box center [943, 129] width 35 height 35
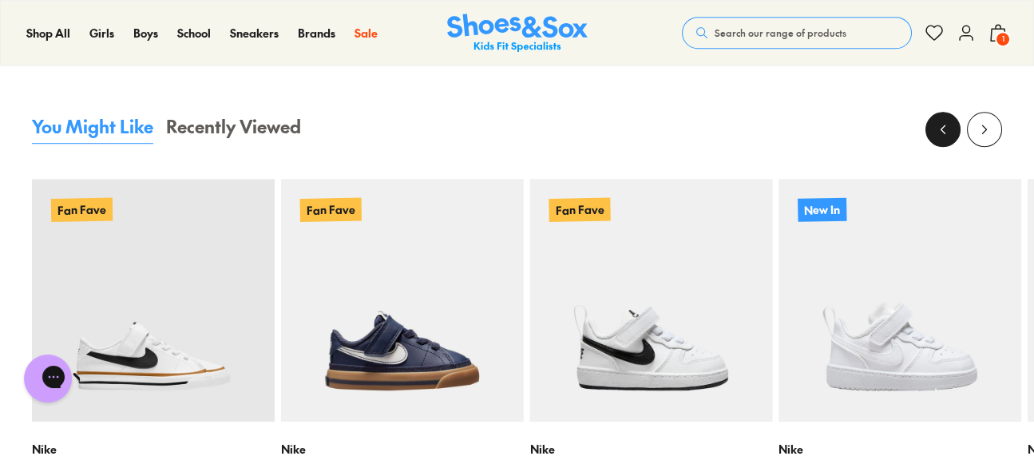
click at [954, 121] on button at bounding box center [943, 129] width 35 height 35
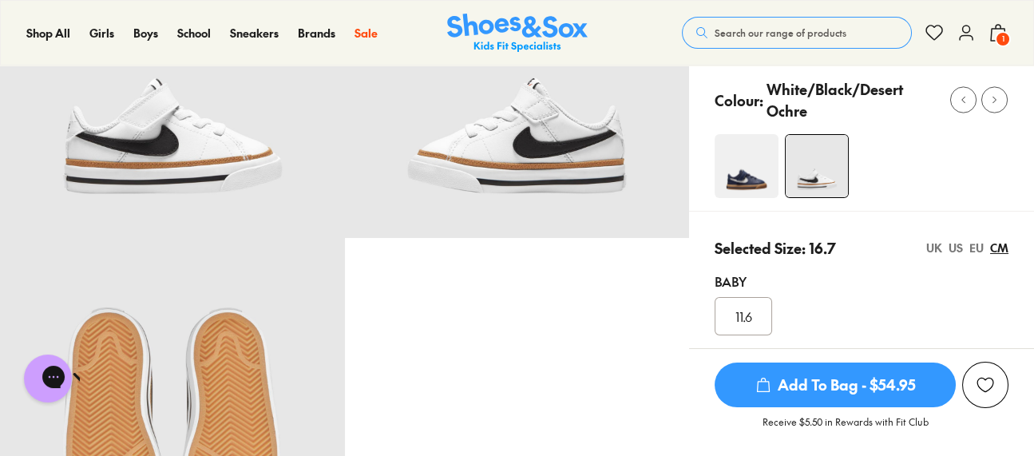
scroll to position [0, 0]
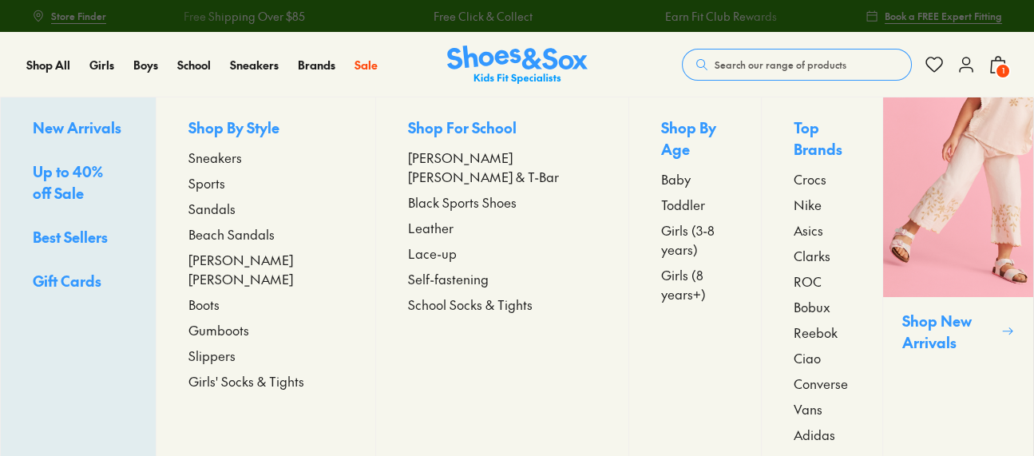
click at [225, 155] on span "Sneakers" at bounding box center [216, 157] width 54 height 19
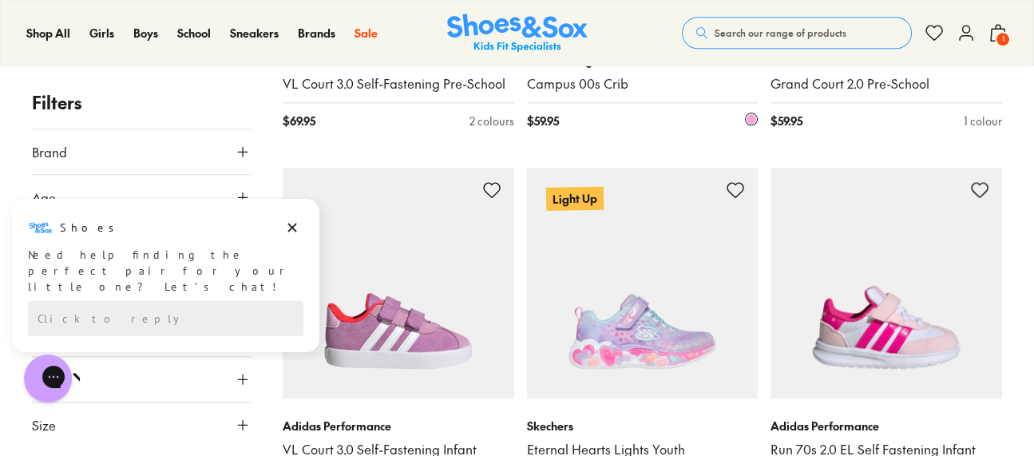
scroll to position [3674, 0]
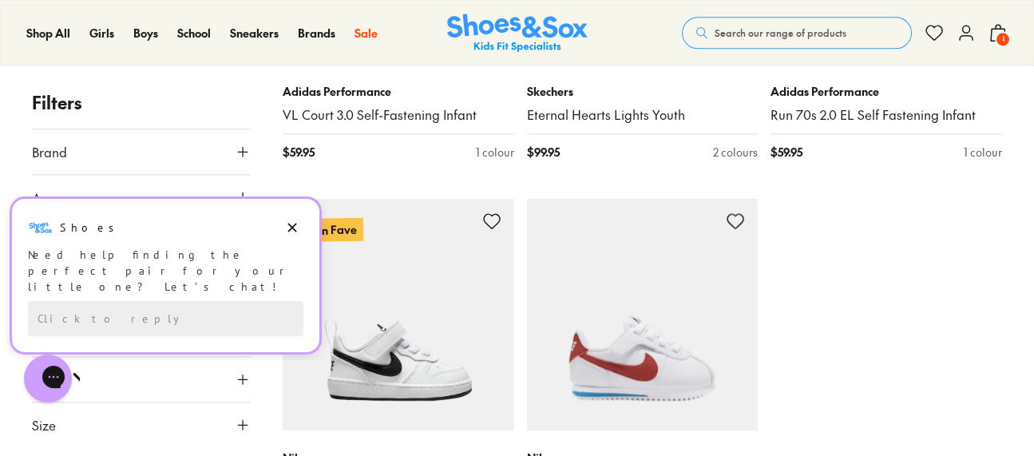
scroll to position [3994, 0]
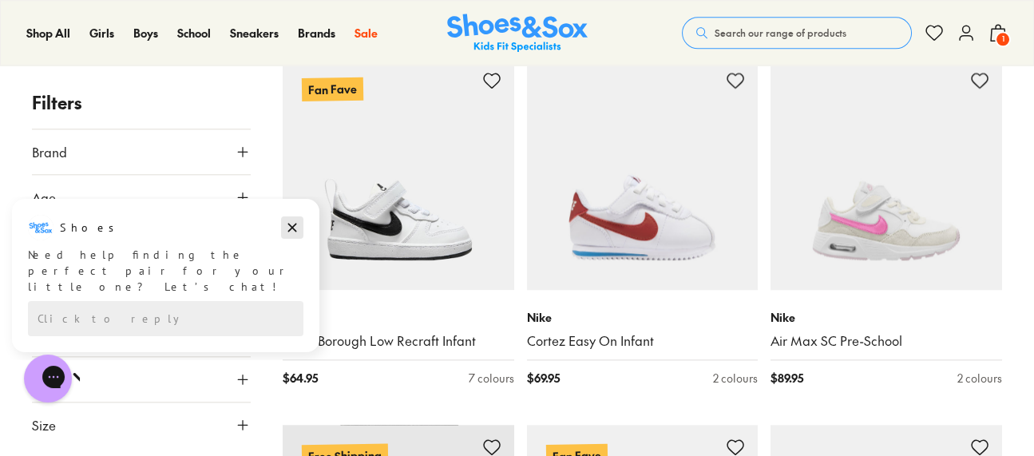
click at [297, 230] on icon "Dismiss campaign" at bounding box center [292, 227] width 16 height 19
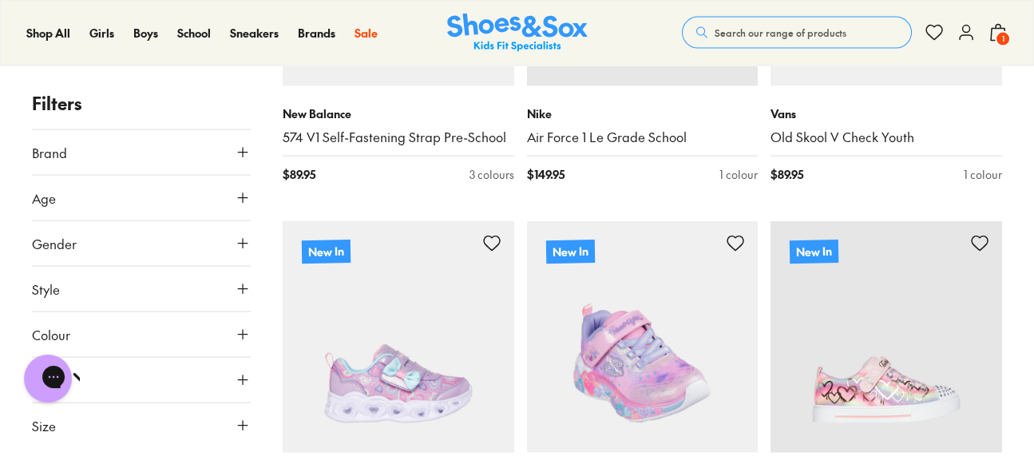
scroll to position [7668, 0]
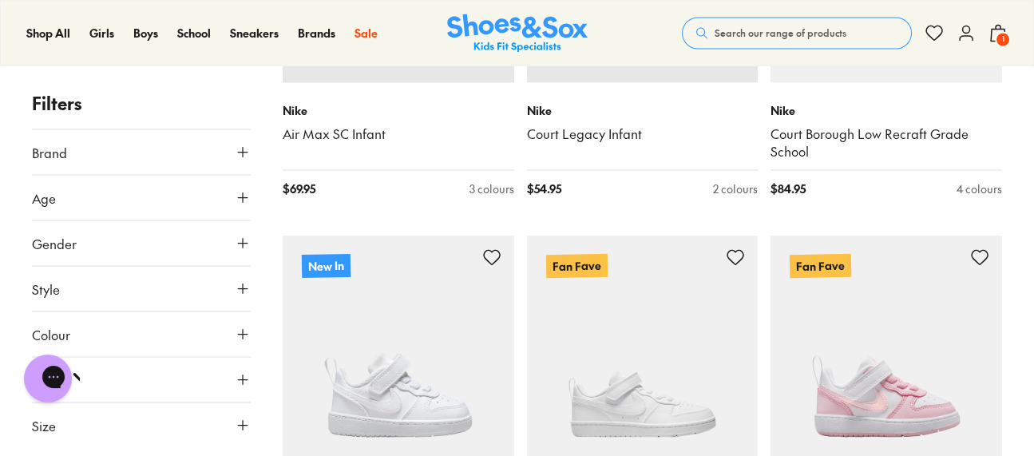
scroll to position [5911, 0]
